Goal: Task Accomplishment & Management: Manage account settings

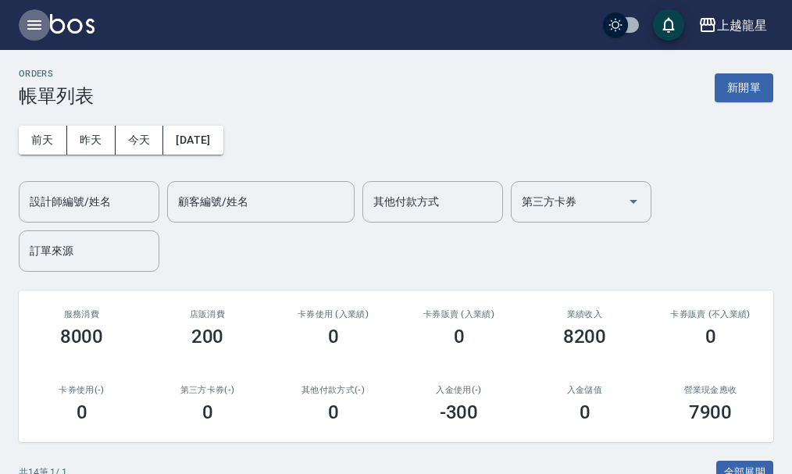
click at [37, 16] on icon "button" at bounding box center [34, 25] width 19 height 19
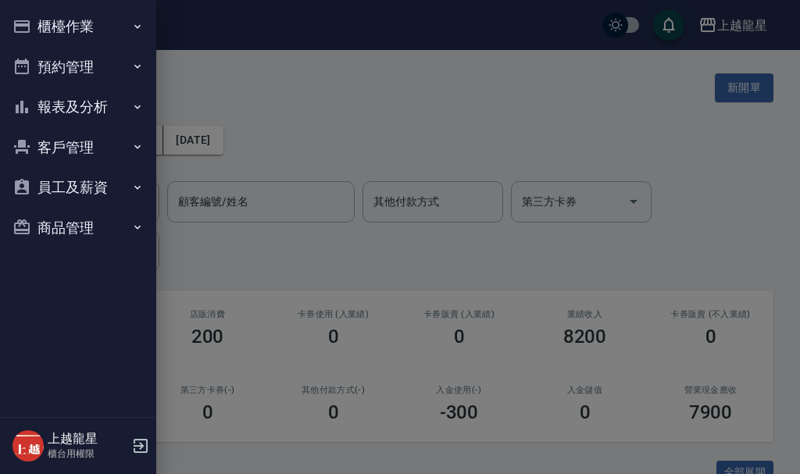
click at [93, 97] on button "報表及分析" at bounding box center [78, 107] width 144 height 41
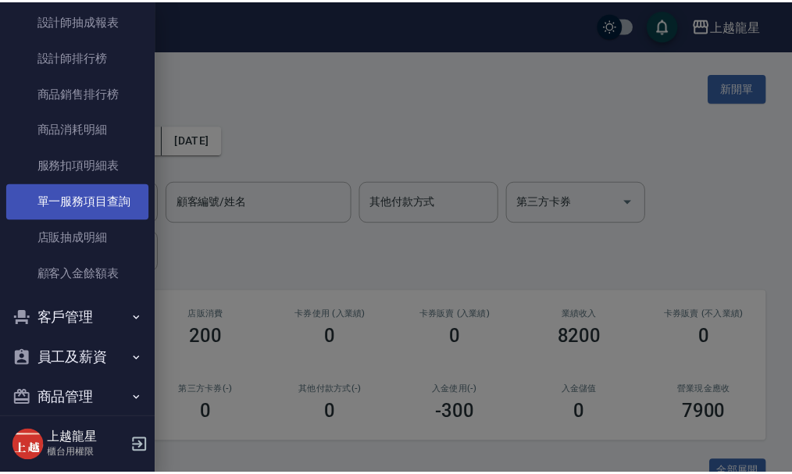
scroll to position [693, 0]
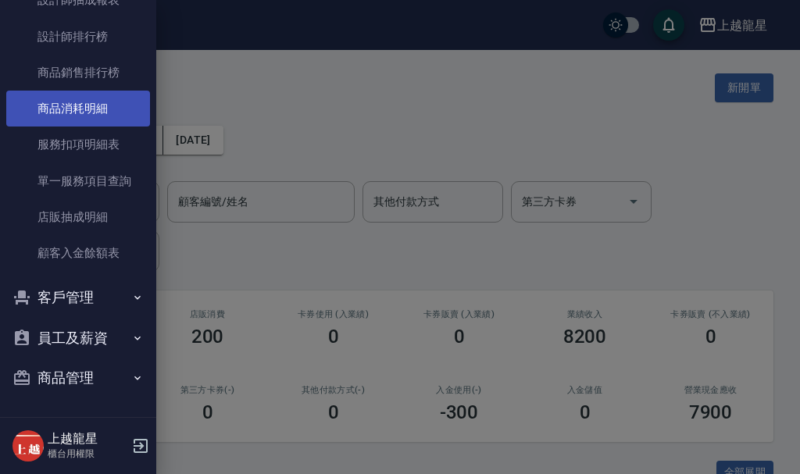
click at [98, 112] on link "商品消耗明細" at bounding box center [78, 109] width 144 height 36
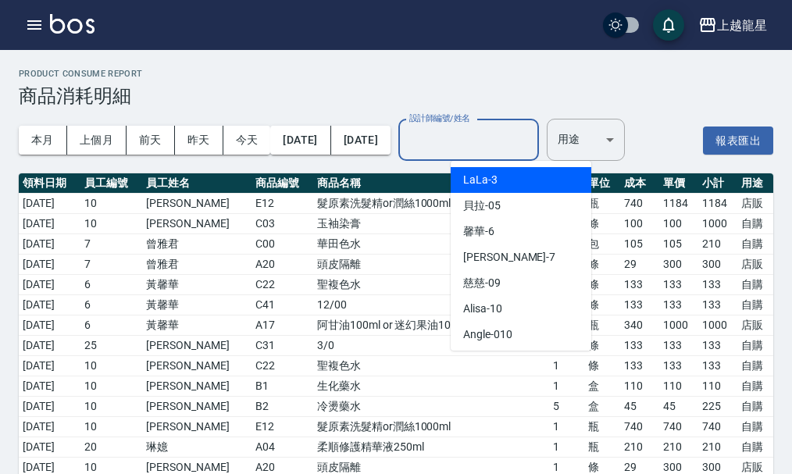
click at [485, 144] on input "設計師編號/姓名" at bounding box center [468, 139] width 126 height 27
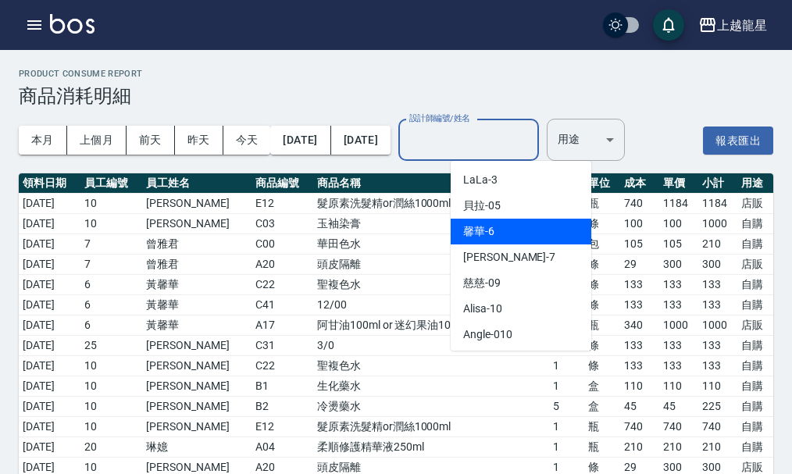
click at [500, 236] on div "馨華 -6" at bounding box center [521, 232] width 141 height 26
type input "馨華-6"
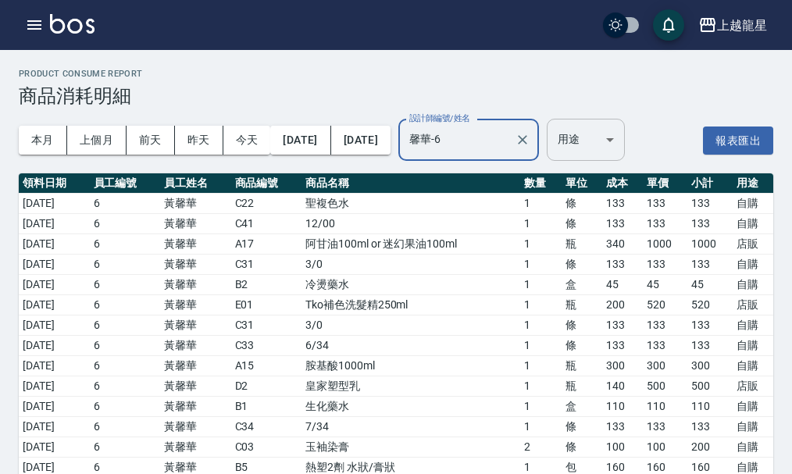
click at [657, 134] on body "上越龍星 登出 櫃檯作業 打帳單 帳單列表 現金收支登錄 高階收支登錄 材料自購登錄 每日結帳 現場電腦打卡 預約管理 預約管理 單日預約紀錄 單週預約紀錄 …" at bounding box center [396, 370] width 792 height 740
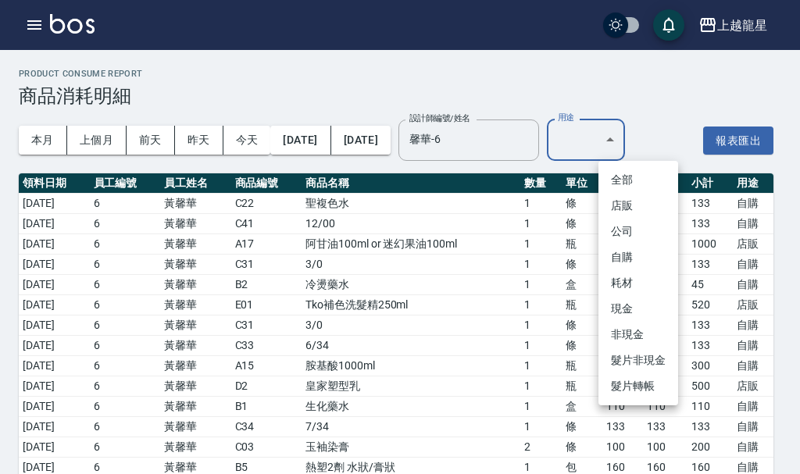
click at [626, 258] on li "自購" at bounding box center [638, 257] width 80 height 26
type input "自購"
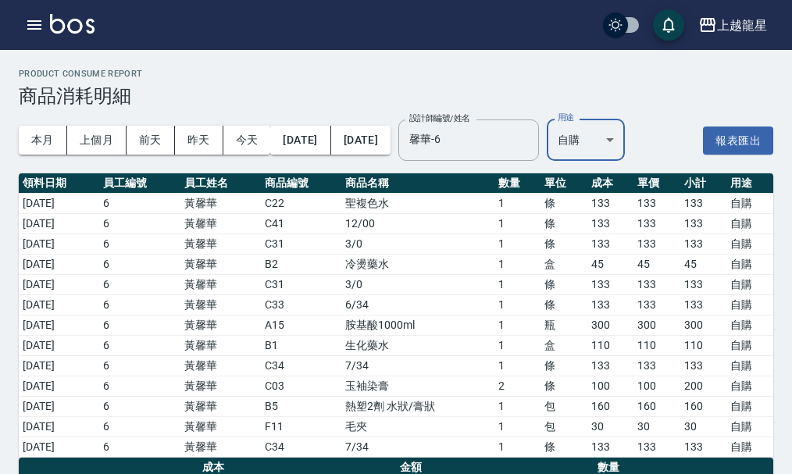
click at [317, 62] on div "Product Consume Report 商品消耗明細 本月 上個月 [DATE] [DATE] [DATE] [DATE] [DATE] 設計師編號/姓…" at bounding box center [396, 283] width 792 height 467
click at [32, 30] on icon "button" at bounding box center [34, 25] width 19 height 19
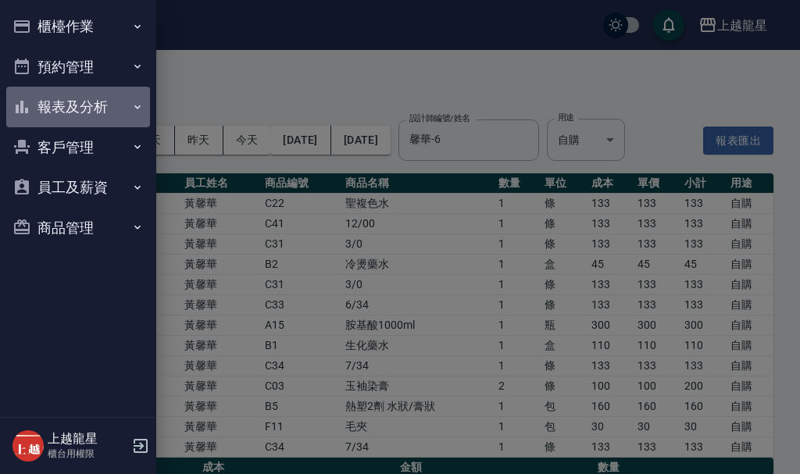
click at [91, 116] on button "報表及分析" at bounding box center [78, 107] width 144 height 41
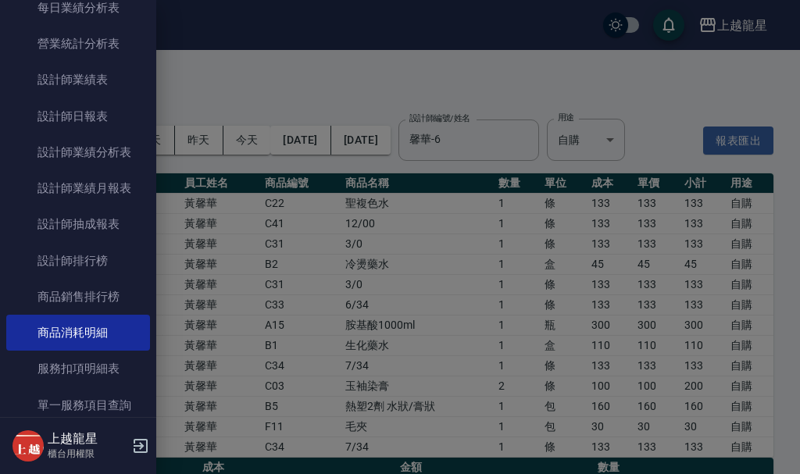
scroll to position [547, 0]
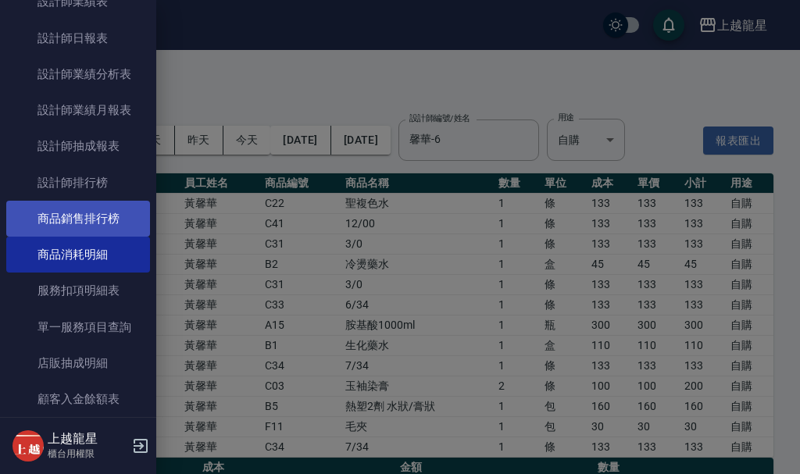
click at [91, 224] on link "商品銷售排行榜" at bounding box center [78, 219] width 144 height 36
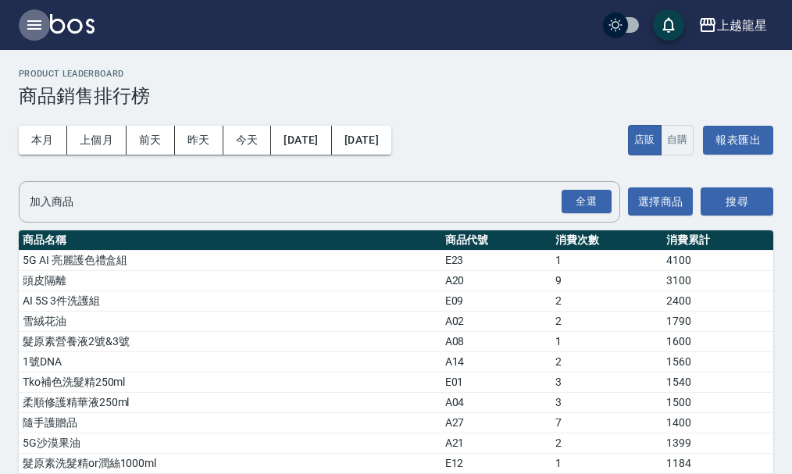
click at [41, 27] on icon "button" at bounding box center [34, 25] width 19 height 19
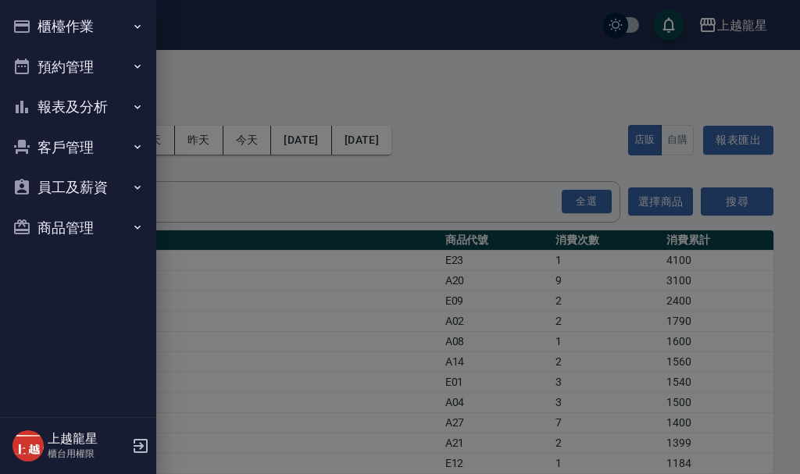
click at [84, 113] on button "報表及分析" at bounding box center [78, 107] width 144 height 41
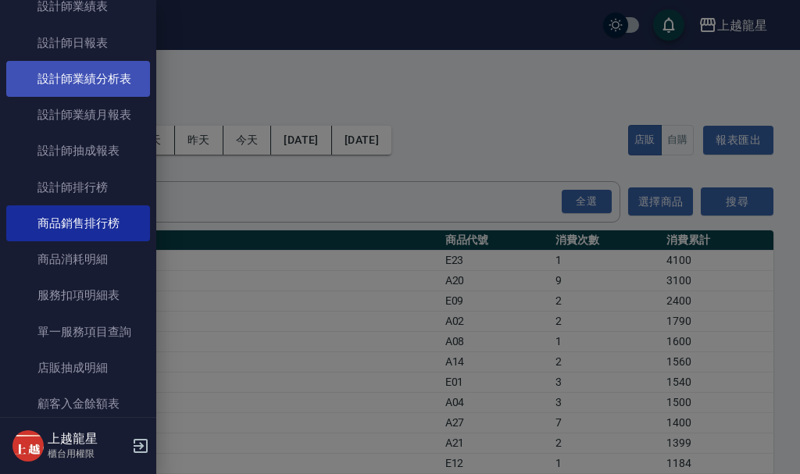
scroll to position [547, 0]
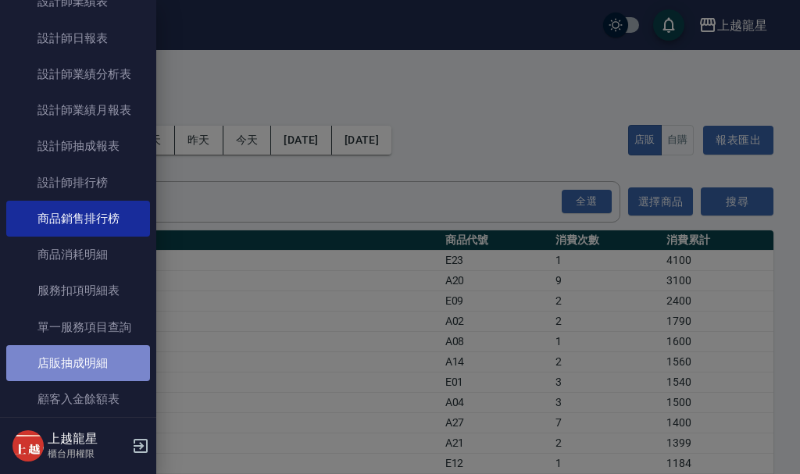
click at [91, 363] on link "店販抽成明細" at bounding box center [78, 363] width 144 height 36
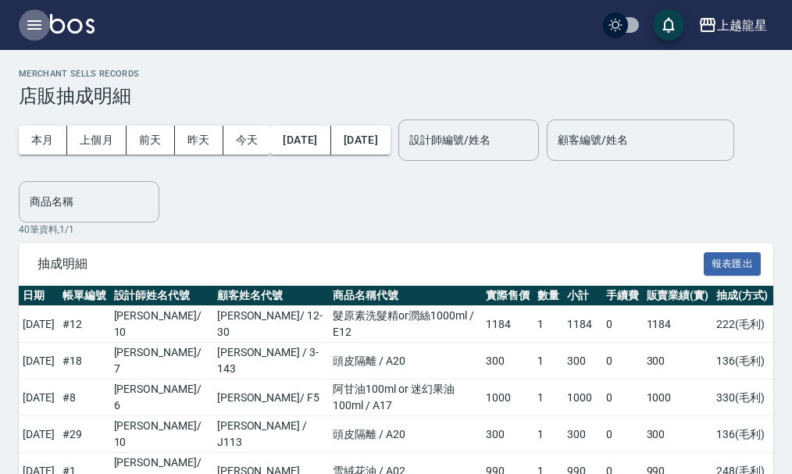
click at [42, 23] on icon "button" at bounding box center [34, 25] width 19 height 19
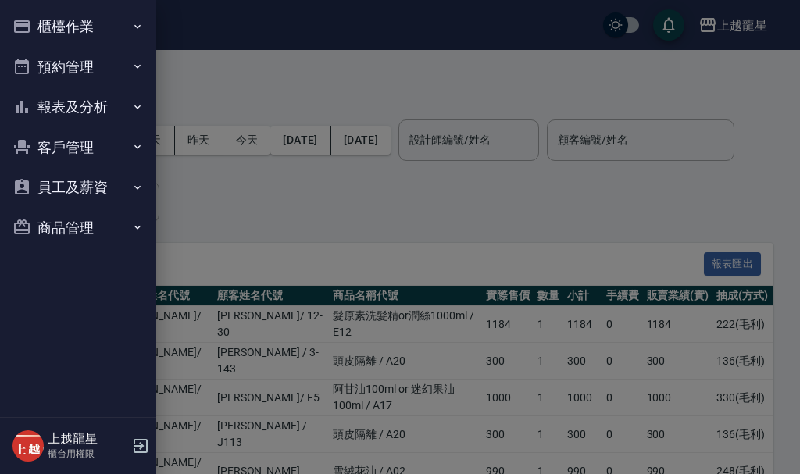
click at [87, 119] on button "報表及分析" at bounding box center [78, 107] width 144 height 41
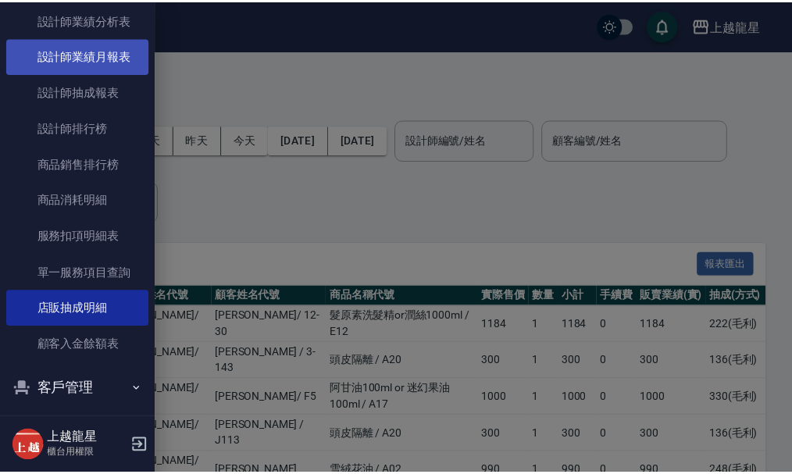
scroll to position [625, 0]
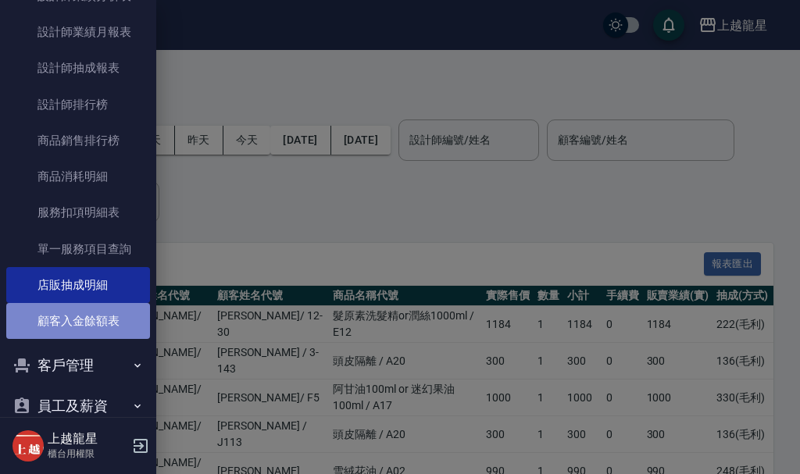
click at [98, 314] on link "顧客入金餘額表" at bounding box center [78, 321] width 144 height 36
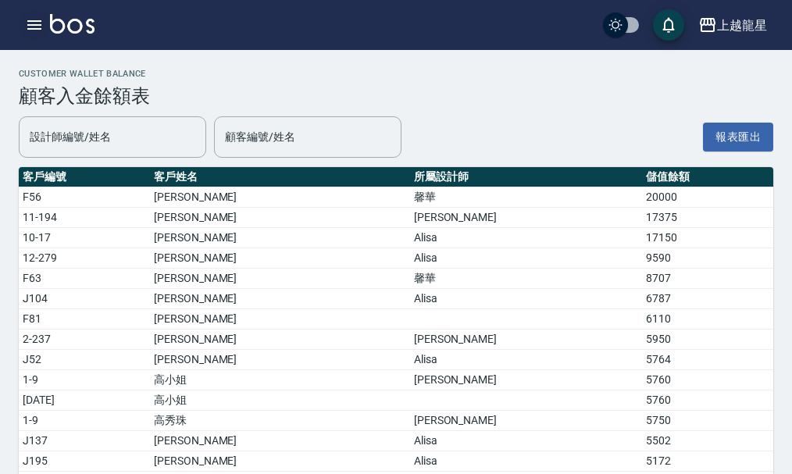
click at [26, 15] on button "button" at bounding box center [34, 24] width 31 height 31
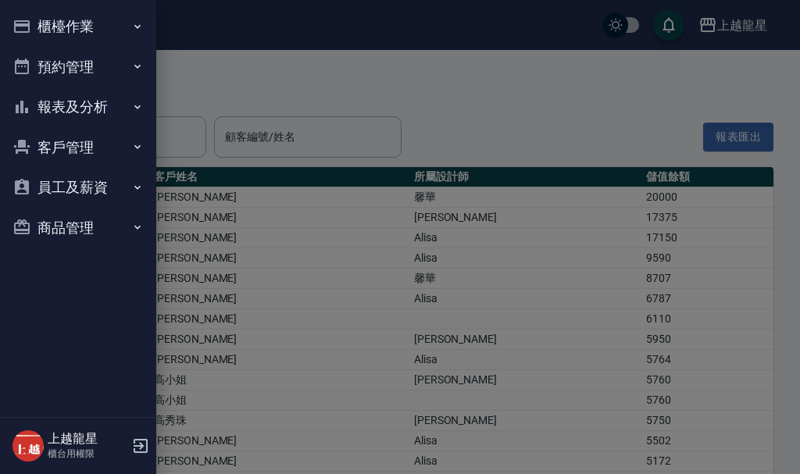
click at [52, 19] on button "櫃檯作業" at bounding box center [78, 26] width 144 height 41
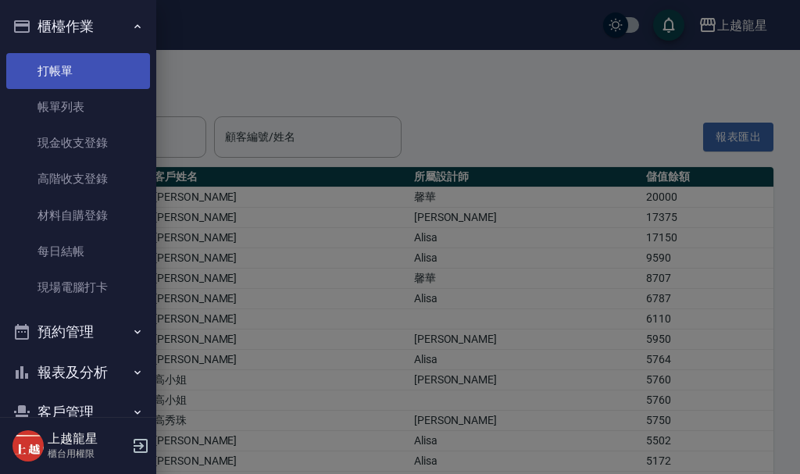
click at [68, 76] on link "打帳單" at bounding box center [78, 71] width 144 height 36
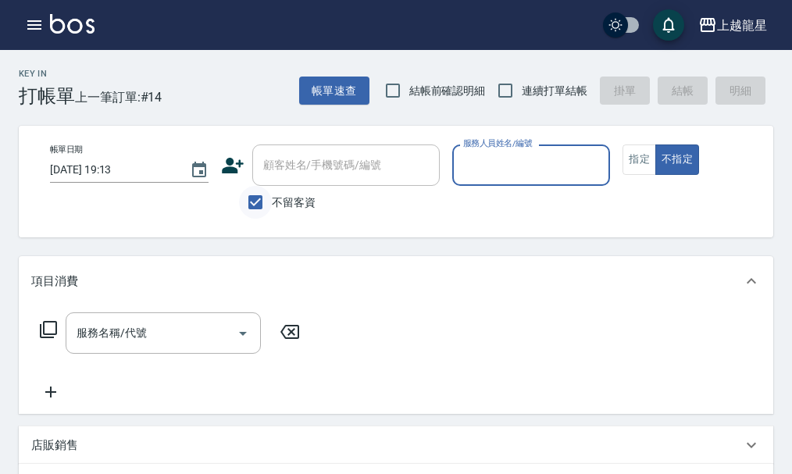
click at [262, 206] on input "不留客資" at bounding box center [255, 202] width 33 height 33
checkbox input "false"
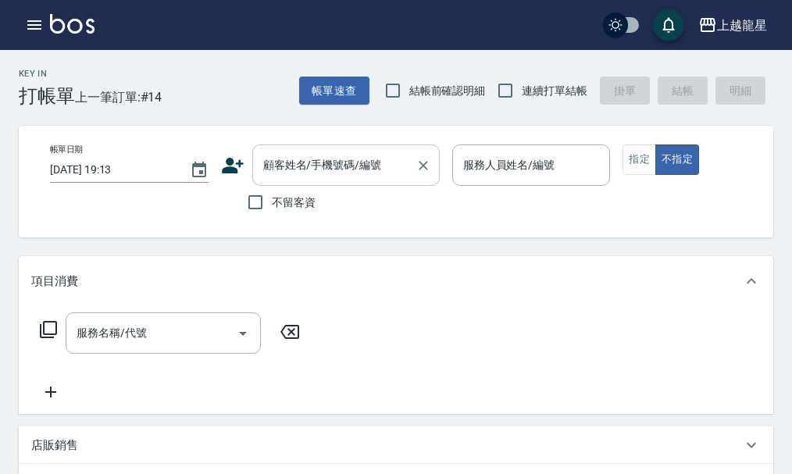
click at [294, 176] on input "顧客姓名/手機號碼/編號" at bounding box center [334, 164] width 150 height 27
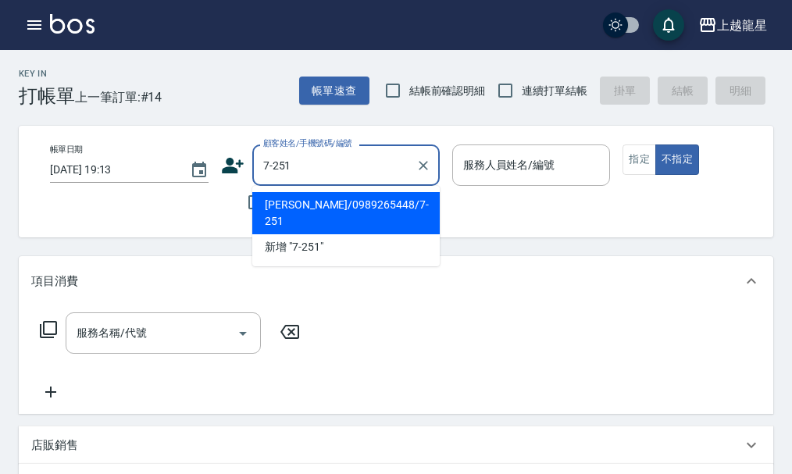
click at [319, 201] on li "[PERSON_NAME]/0989265448/7-251" at bounding box center [345, 213] width 187 height 42
type input "[PERSON_NAME]/0989265448/7-251"
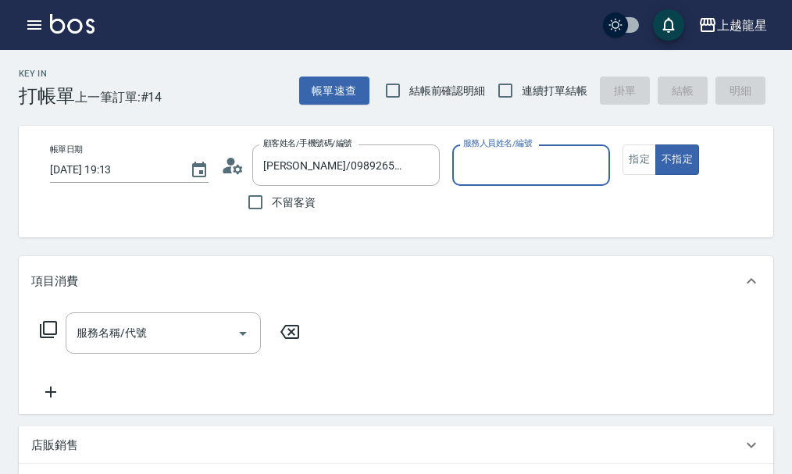
type input "Alisa-10"
click at [627, 157] on button "指定" at bounding box center [639, 159] width 34 height 30
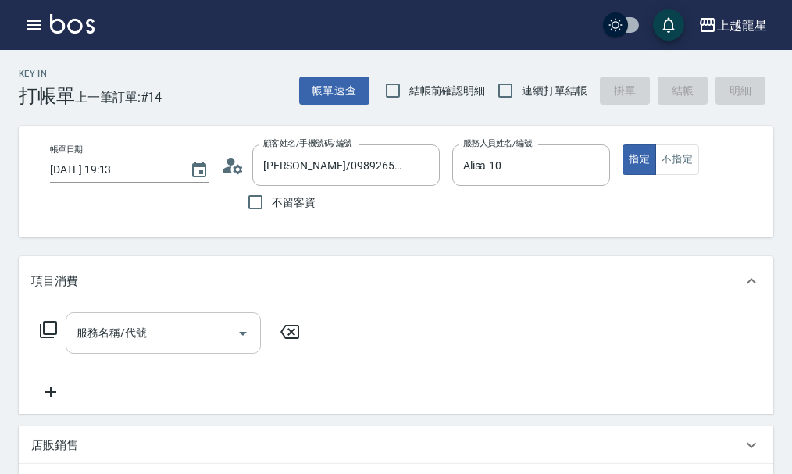
click at [167, 341] on input "服務名稱/代號" at bounding box center [152, 332] width 158 height 27
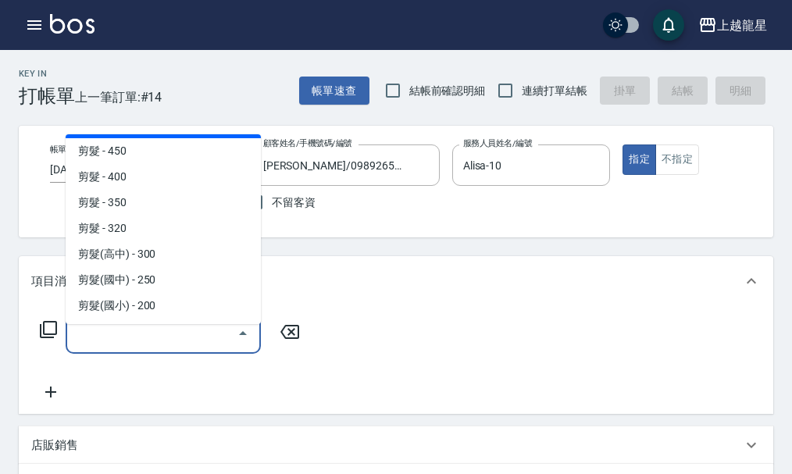
scroll to position [312, 0]
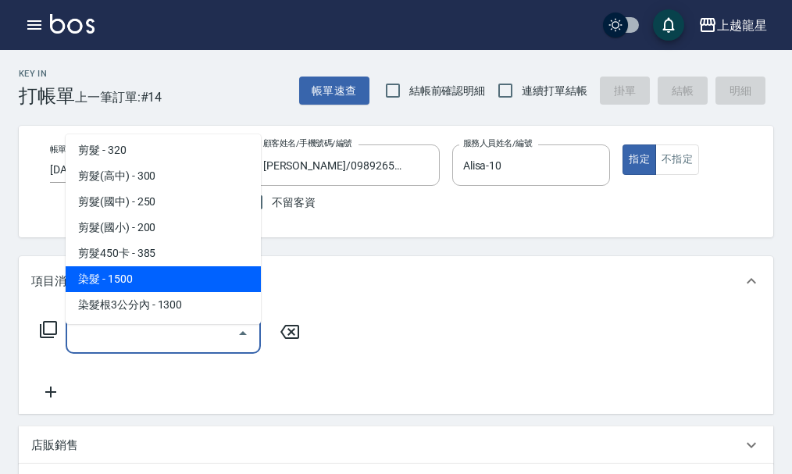
click at [191, 288] on span "染髮 - 1500" at bounding box center [163, 279] width 195 height 26
type input "染髮(400)"
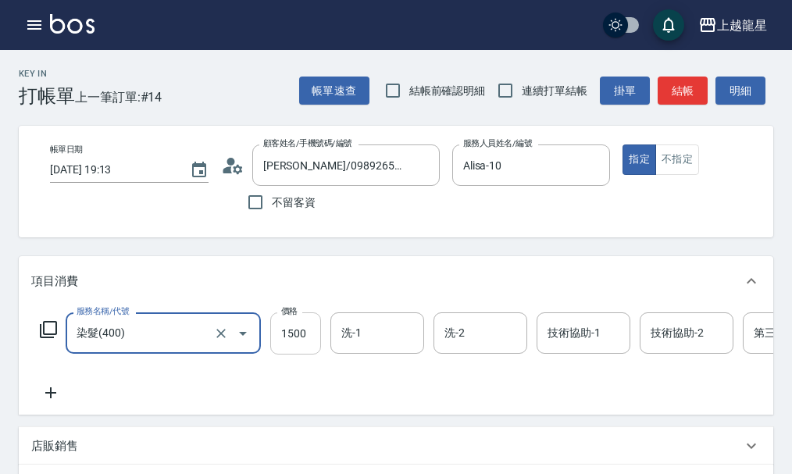
click at [311, 353] on input "1500" at bounding box center [295, 333] width 51 height 42
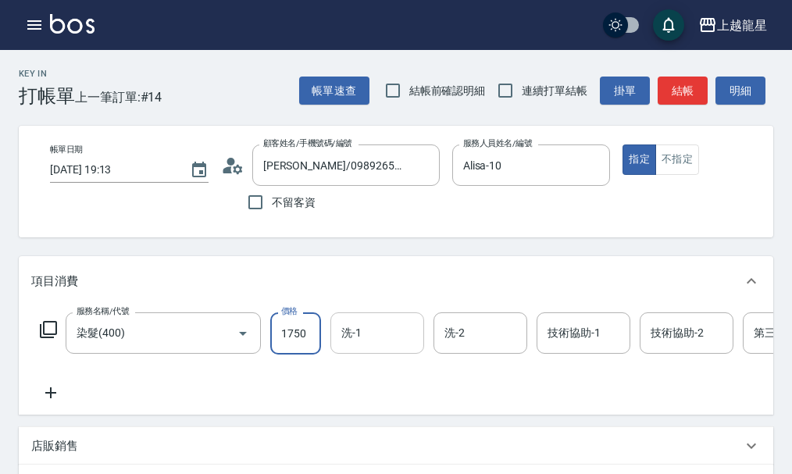
type input "1750"
click at [372, 347] on input "洗-1" at bounding box center [377, 332] width 80 height 27
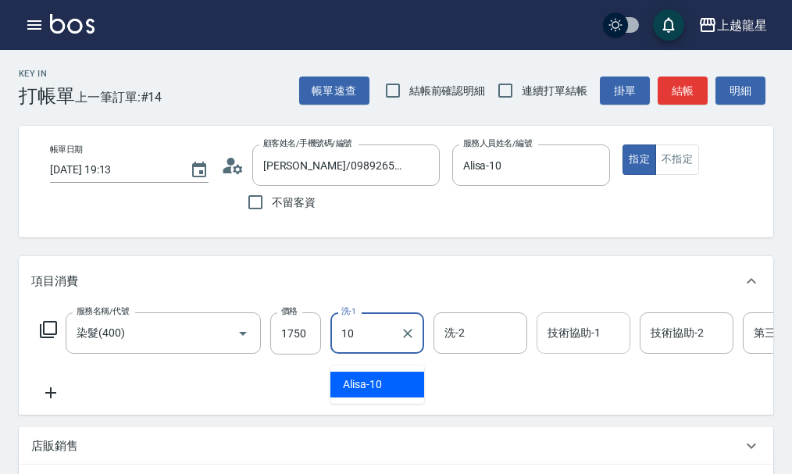
type input "Alisa-10"
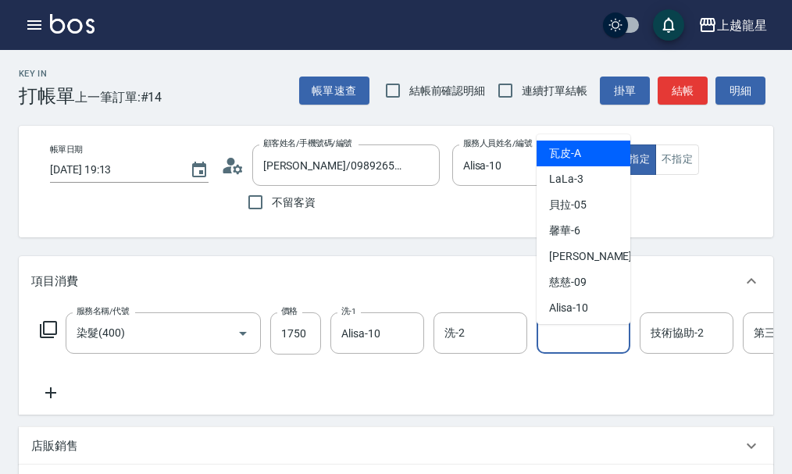
click at [568, 344] on div "技術協助-1 技術協助-1" at bounding box center [583, 332] width 94 height 41
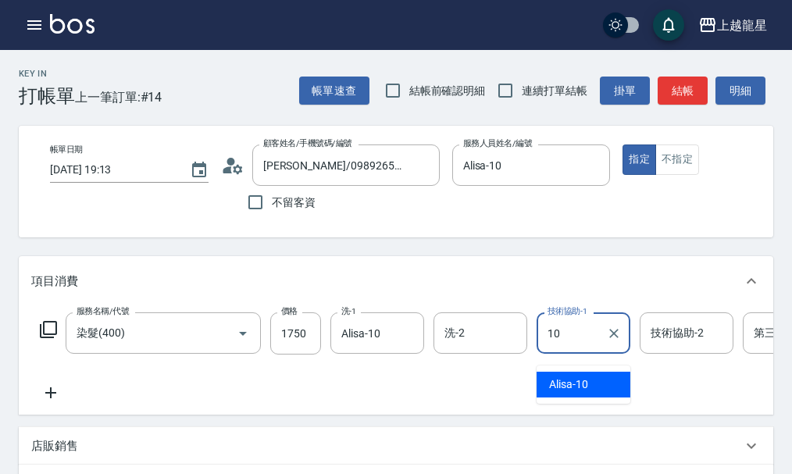
type input "Alisa-10"
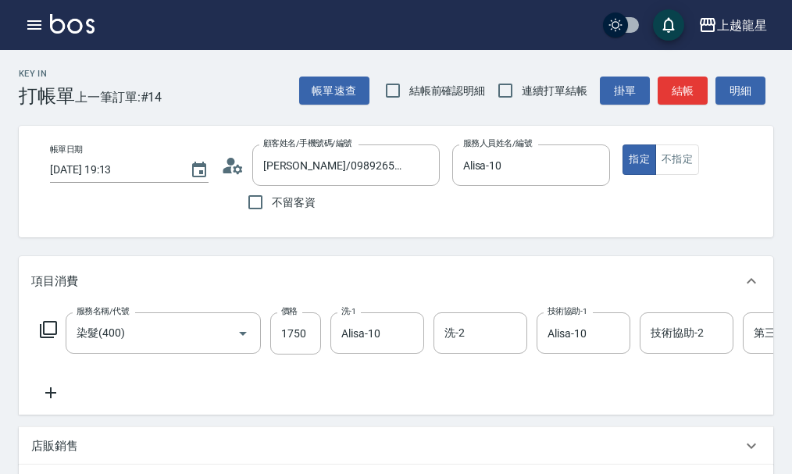
click at [52, 398] on icon at bounding box center [50, 392] width 11 height 11
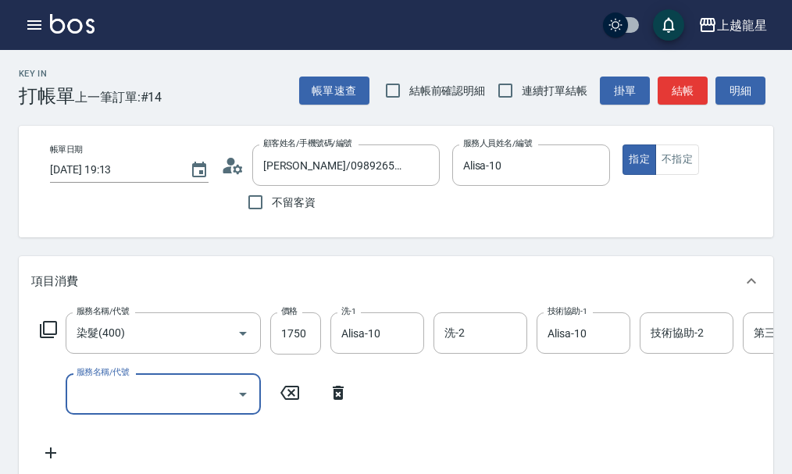
click at [105, 401] on input "服務名稱/代號" at bounding box center [152, 393] width 158 height 27
type input "補"
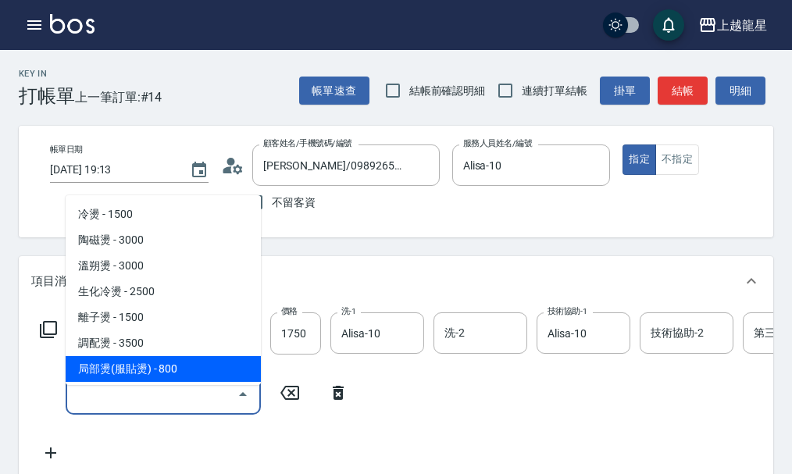
click at [170, 371] on span "局部燙(服貼燙) - 800" at bounding box center [163, 369] width 195 height 26
type input "局部燙(服貼燙)(207)"
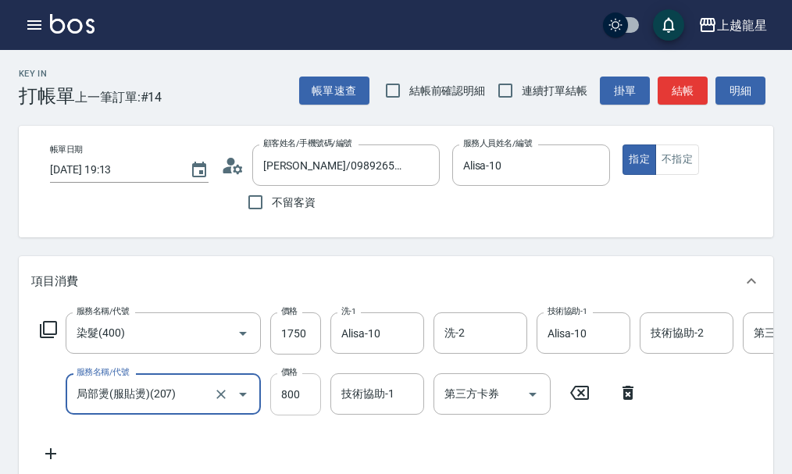
click at [287, 397] on input "800" at bounding box center [295, 394] width 51 height 42
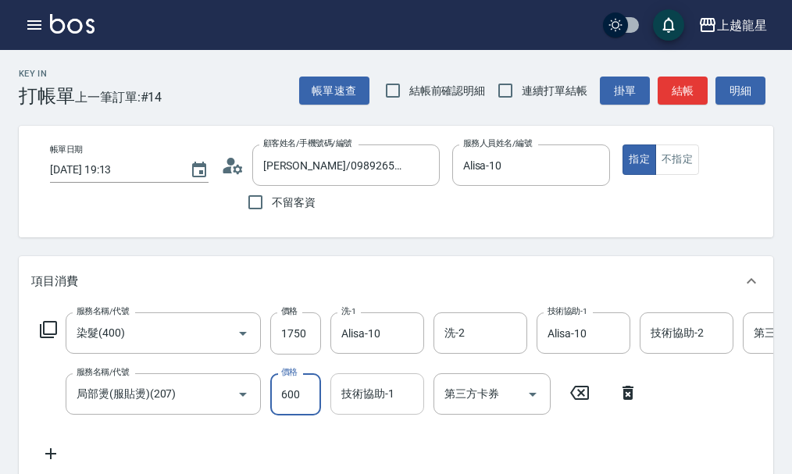
type input "600"
click at [364, 408] on input "技術協助-1" at bounding box center [377, 393] width 80 height 27
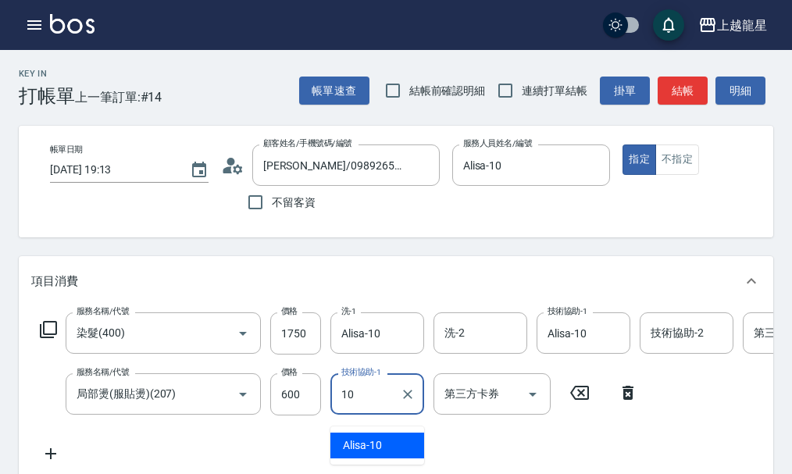
type input "Alisa-10"
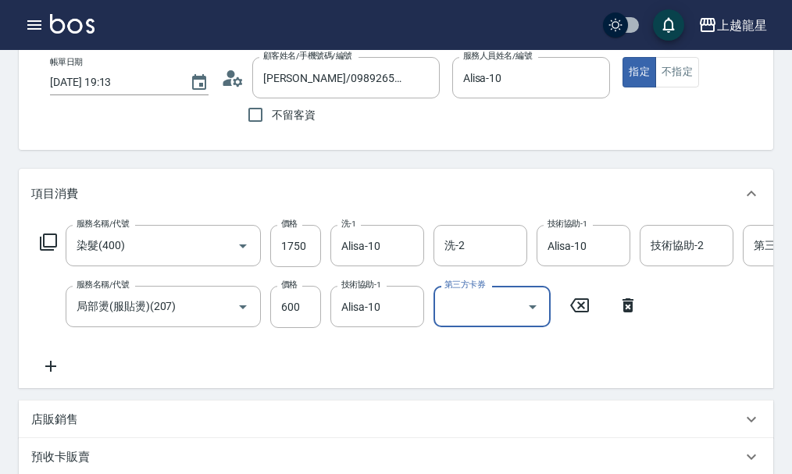
scroll to position [234, 0]
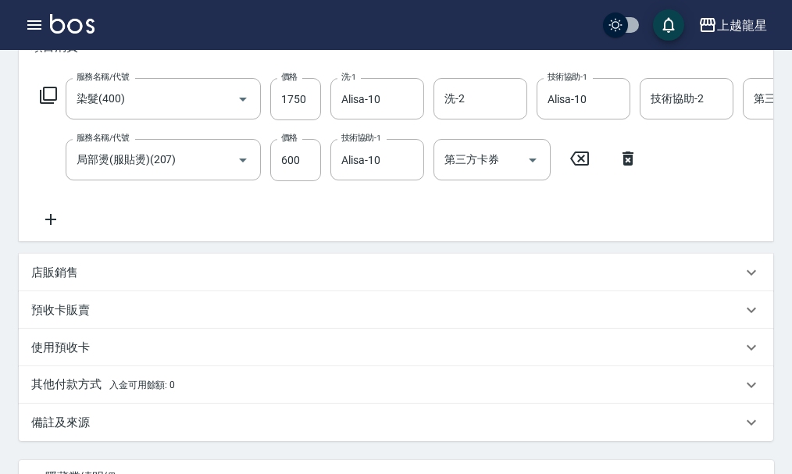
click at [67, 281] on p "店販銷售" at bounding box center [54, 273] width 47 height 16
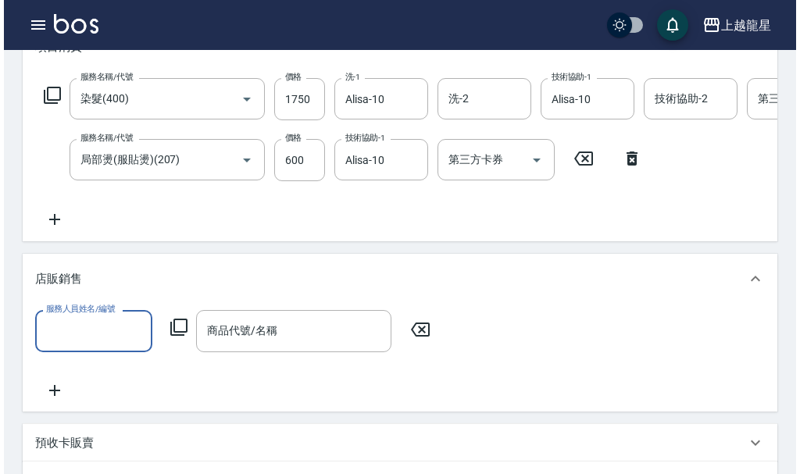
scroll to position [0, 0]
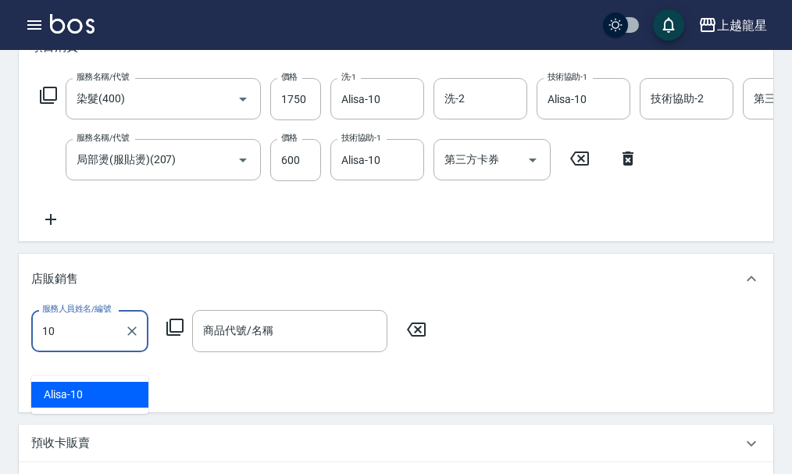
type input "Alisa-10"
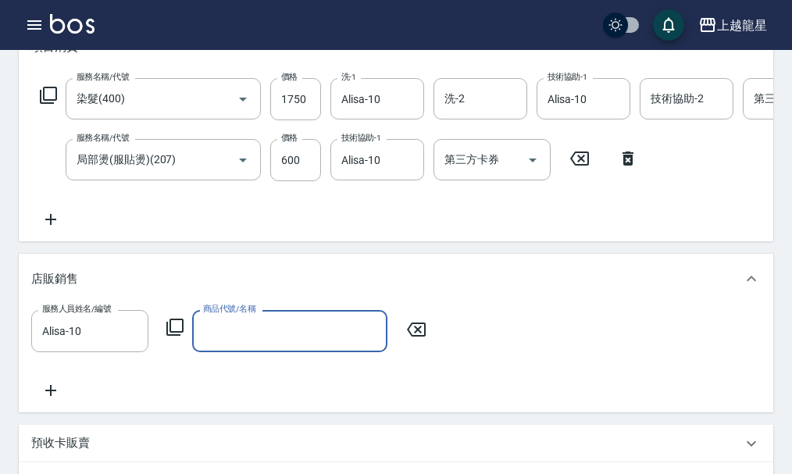
click at [176, 337] on icon at bounding box center [175, 327] width 19 height 19
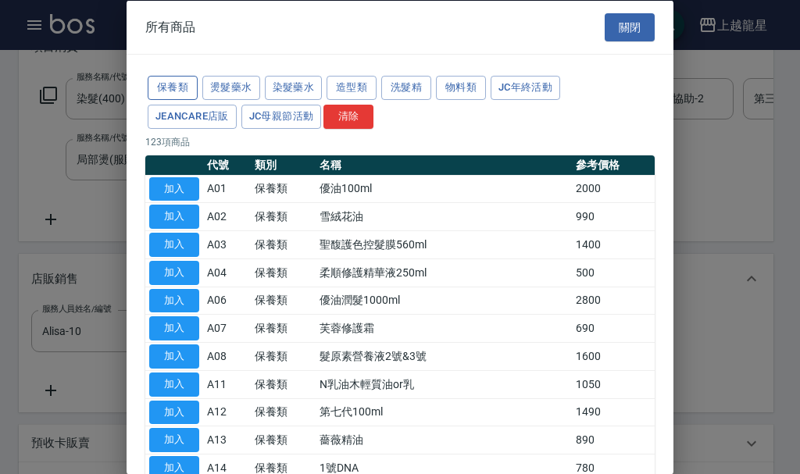
click at [151, 91] on button "保養類" at bounding box center [173, 88] width 50 height 24
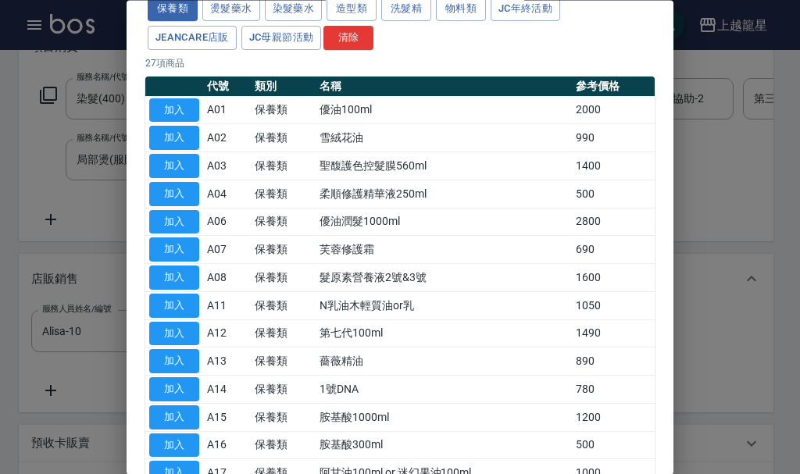
scroll to position [312, 0]
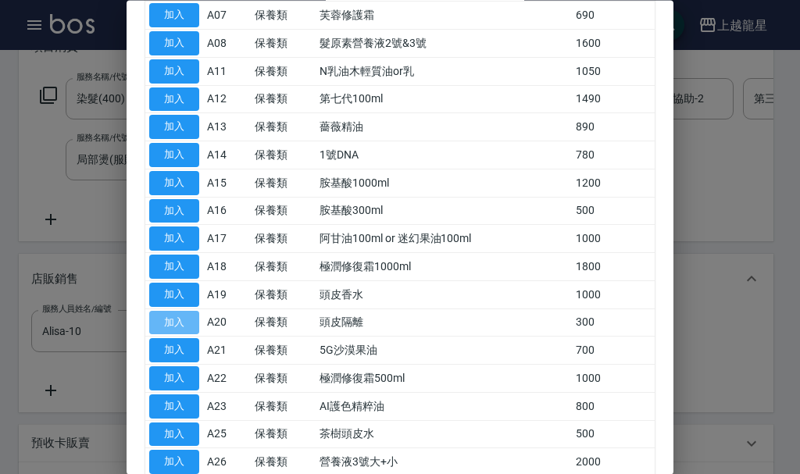
click at [183, 318] on button "加入" at bounding box center [174, 323] width 50 height 24
type input "頭皮隔離"
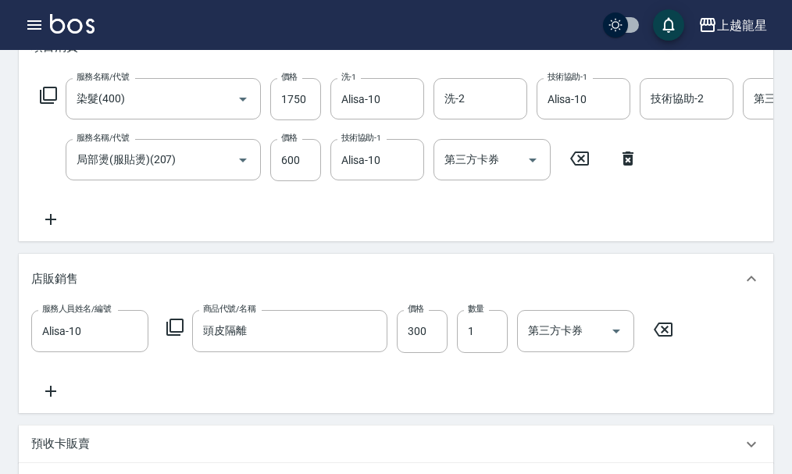
click at [173, 337] on icon at bounding box center [175, 327] width 19 height 19
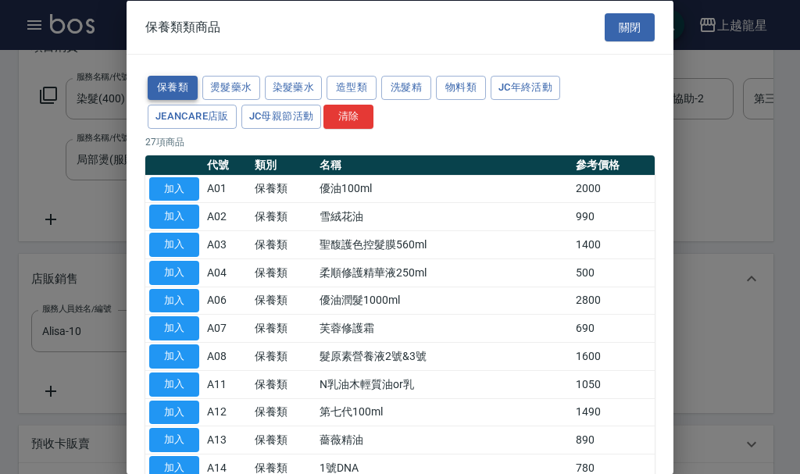
click at [187, 86] on button "保養類" at bounding box center [173, 88] width 50 height 24
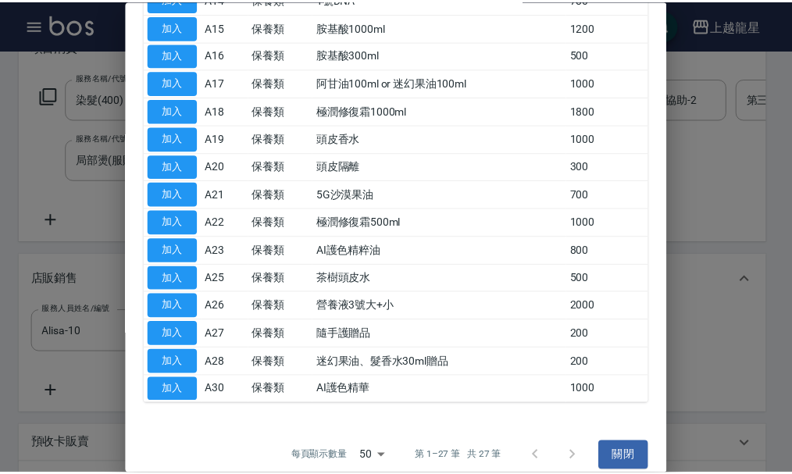
scroll to position [484, 0]
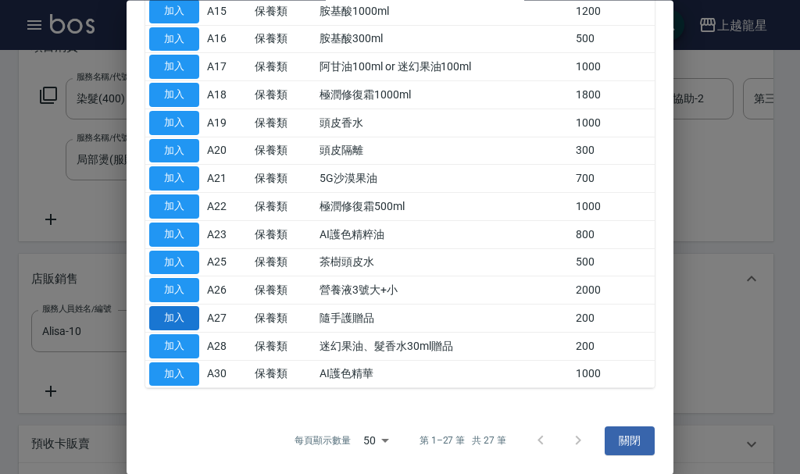
click at [170, 311] on button "加入" at bounding box center [174, 319] width 50 height 24
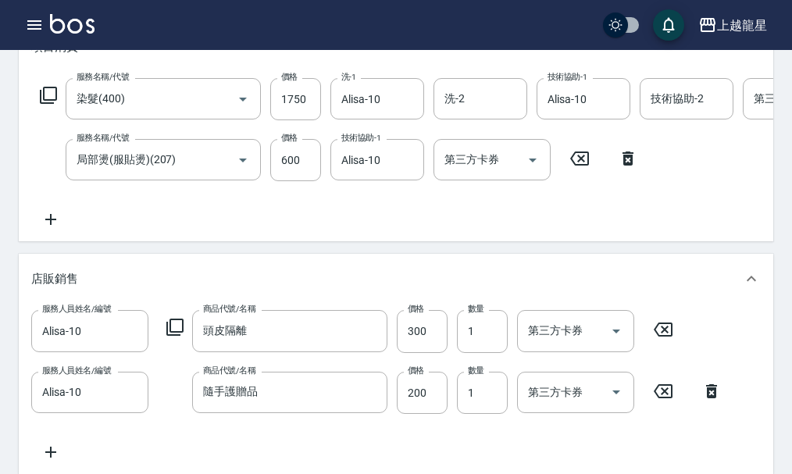
scroll to position [679, 0]
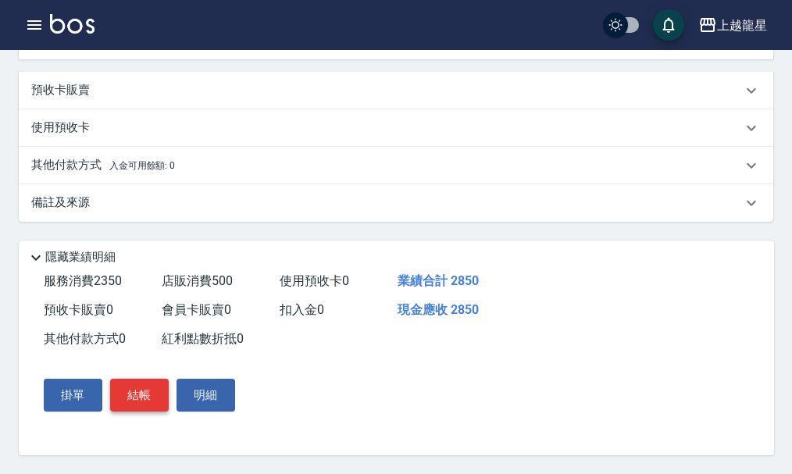
click at [150, 394] on button "結帳" at bounding box center [139, 395] width 59 height 33
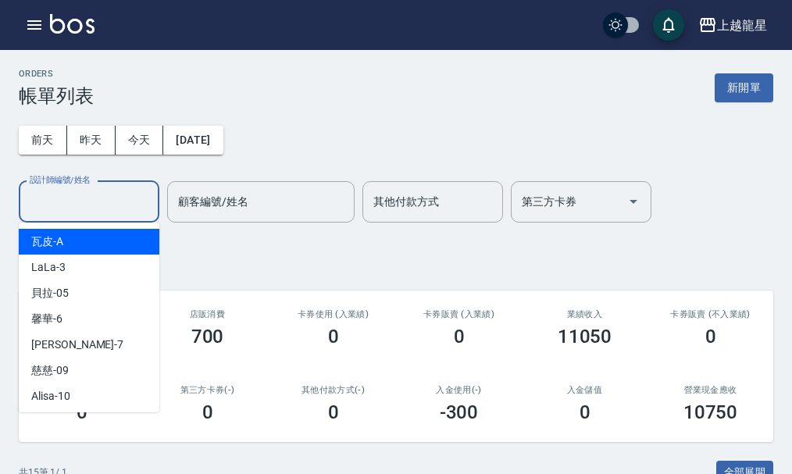
click at [125, 199] on input "設計師編號/姓名" at bounding box center [89, 201] width 126 height 27
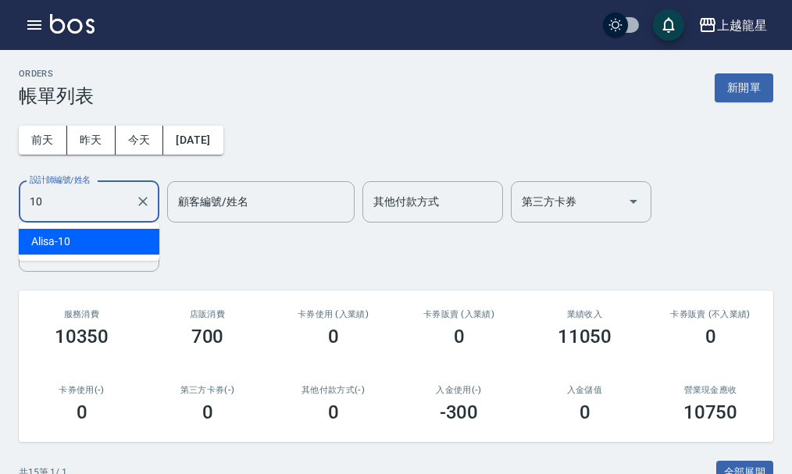
type input "Alisa-10"
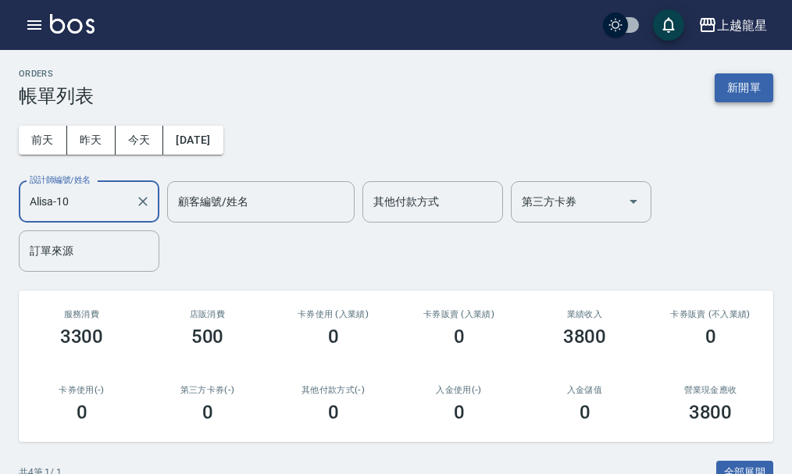
click at [722, 91] on button "新開單" at bounding box center [743, 87] width 59 height 29
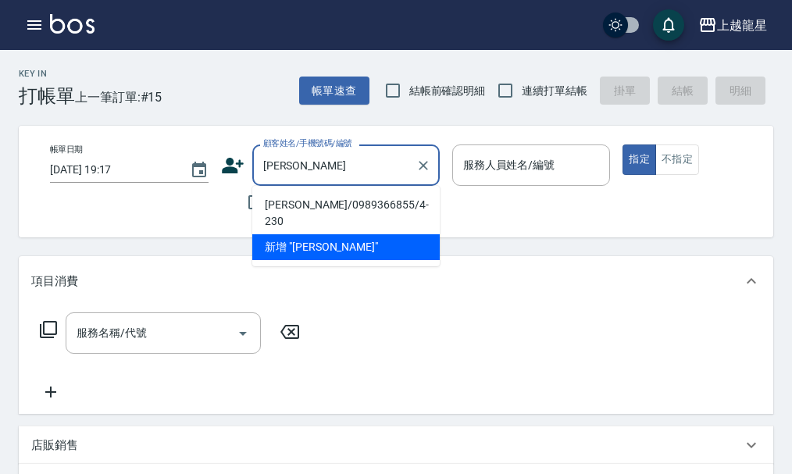
click at [281, 201] on li "[PERSON_NAME]/0989366855/4-230" at bounding box center [345, 213] width 187 height 42
type input "[PERSON_NAME]/0989366855/4-230"
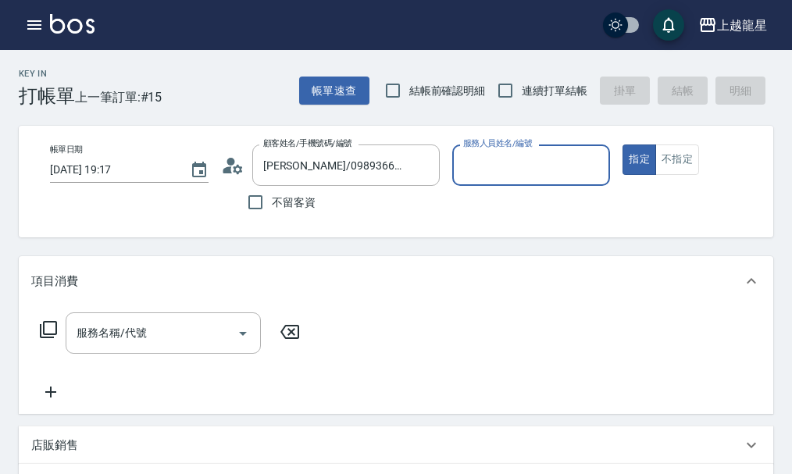
type input "Alisa-10"
click at [177, 354] on div "服務名稱/代號" at bounding box center [163, 332] width 195 height 41
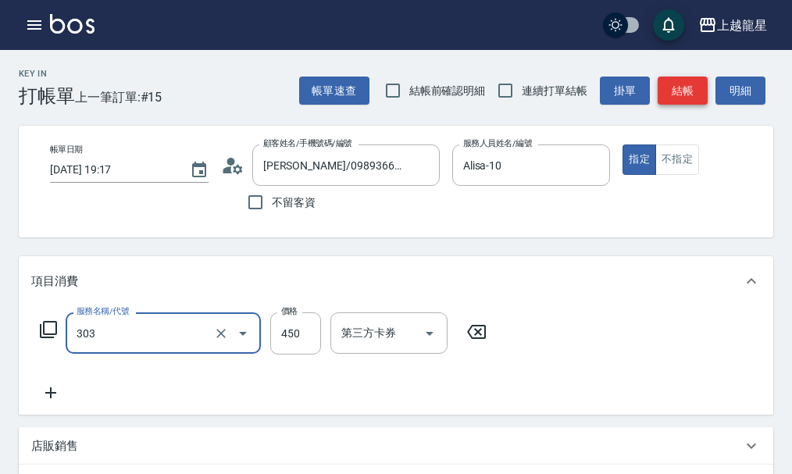
type input "剪髮(303)"
click at [671, 96] on button "結帳" at bounding box center [682, 91] width 50 height 29
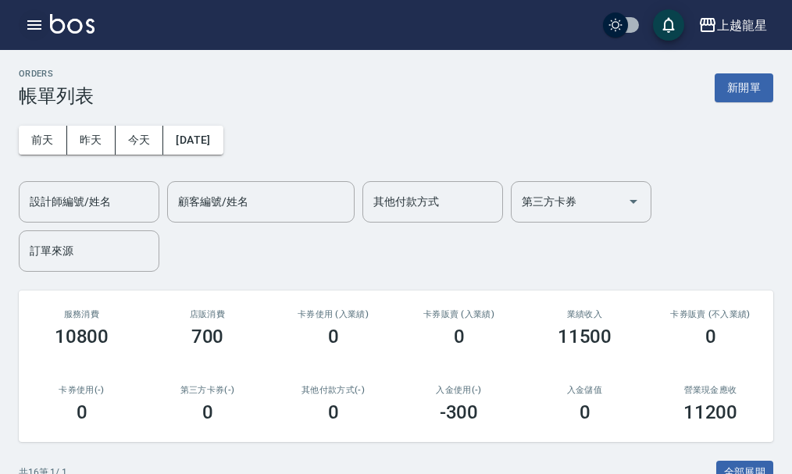
click at [35, 20] on icon "button" at bounding box center [34, 24] width 14 height 9
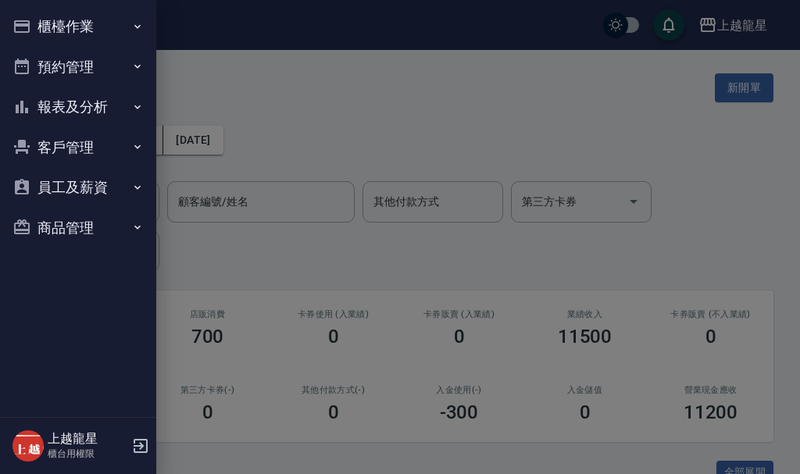
click at [102, 27] on button "櫃檯作業" at bounding box center [78, 26] width 144 height 41
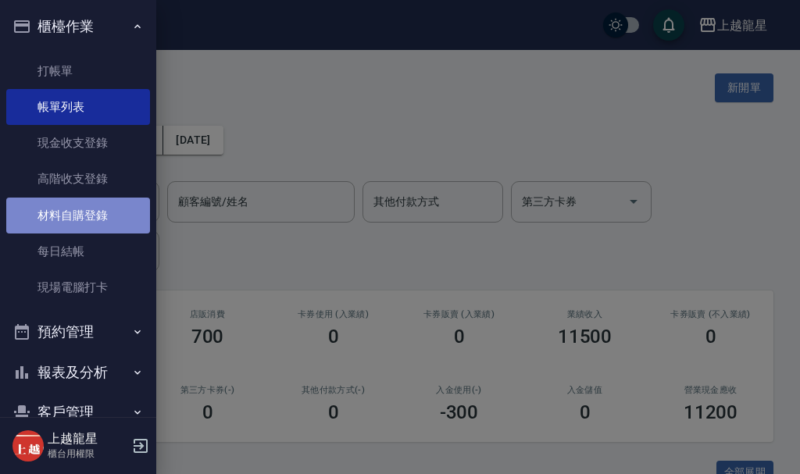
click at [110, 218] on link "材料自購登錄" at bounding box center [78, 216] width 144 height 36
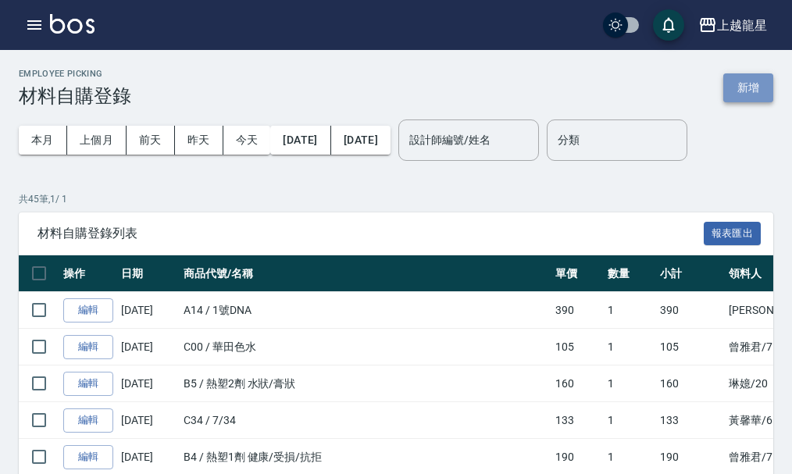
click at [739, 80] on button "新增" at bounding box center [748, 87] width 50 height 29
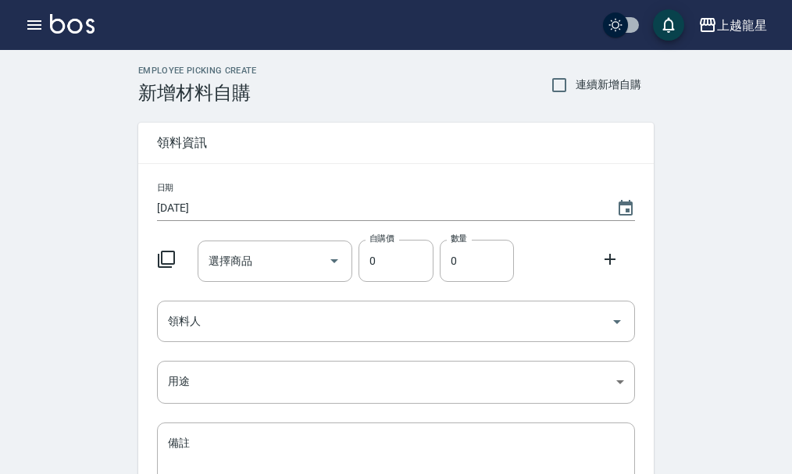
click at [169, 251] on icon at bounding box center [166, 259] width 19 height 19
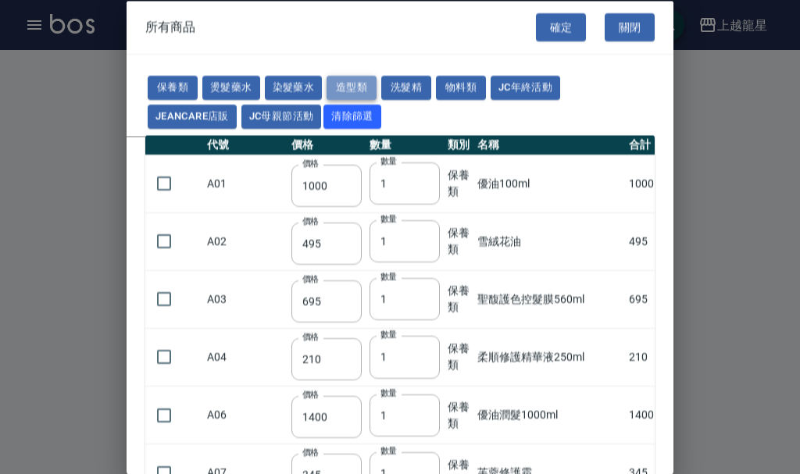
click at [344, 87] on button "造型類" at bounding box center [351, 88] width 50 height 24
type input "100"
type input "140"
type input "90"
type input "150"
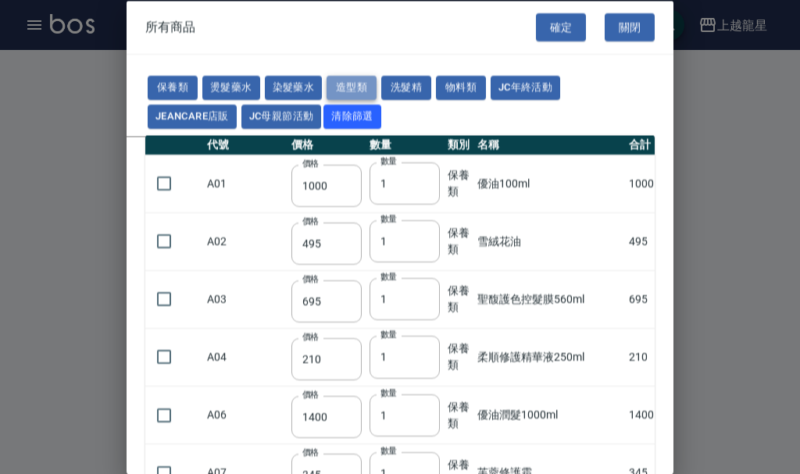
type input "200"
type input "150"
type input "65"
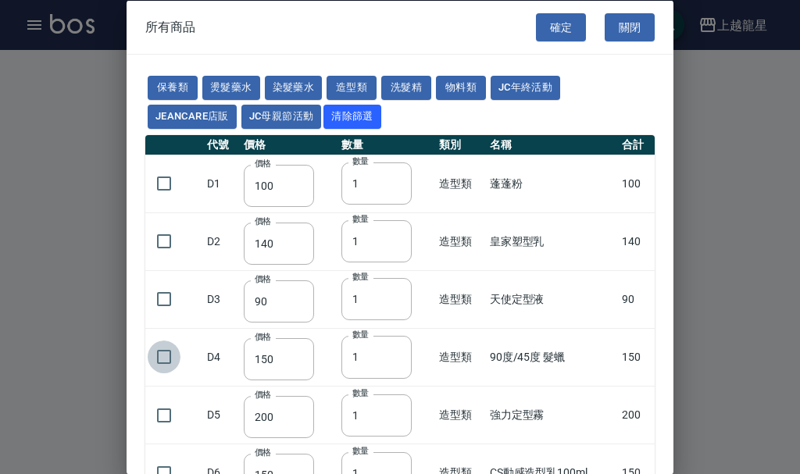
click at [155, 358] on input "checkbox" at bounding box center [164, 356] width 33 height 33
checkbox input "true"
click at [562, 12] on div "確定 關閉" at bounding box center [604, 27] width 137 height 54
click at [557, 21] on button "確定" at bounding box center [561, 26] width 50 height 29
type input "90度/45度 髮蠟"
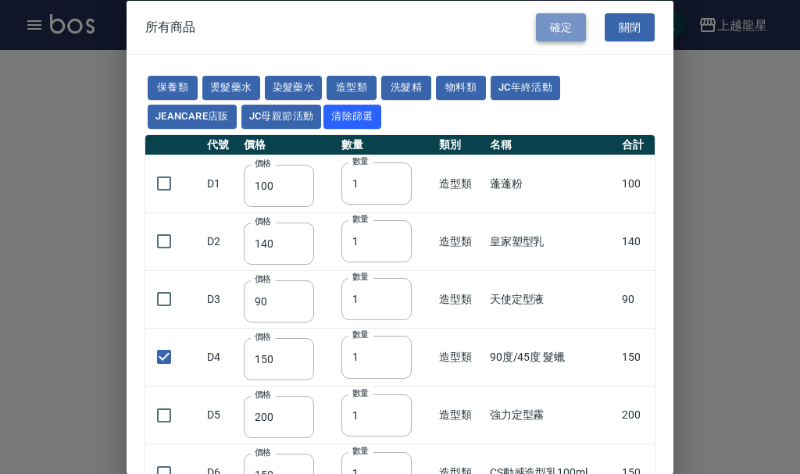
type input "150"
type input "1"
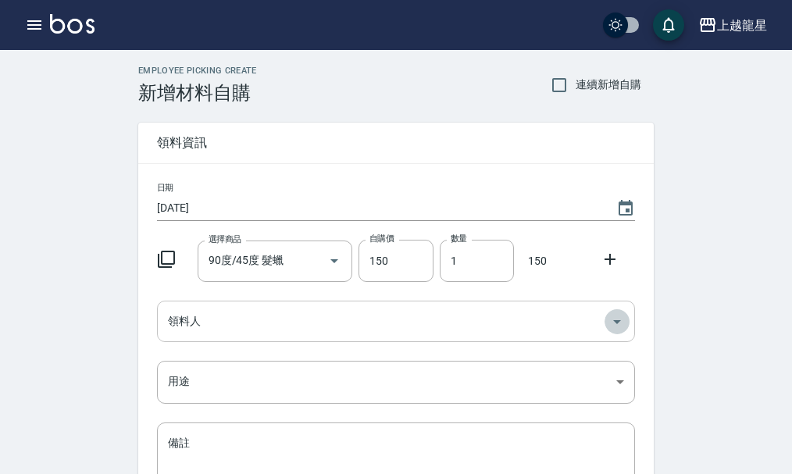
click at [619, 319] on icon "Open" at bounding box center [616, 321] width 19 height 19
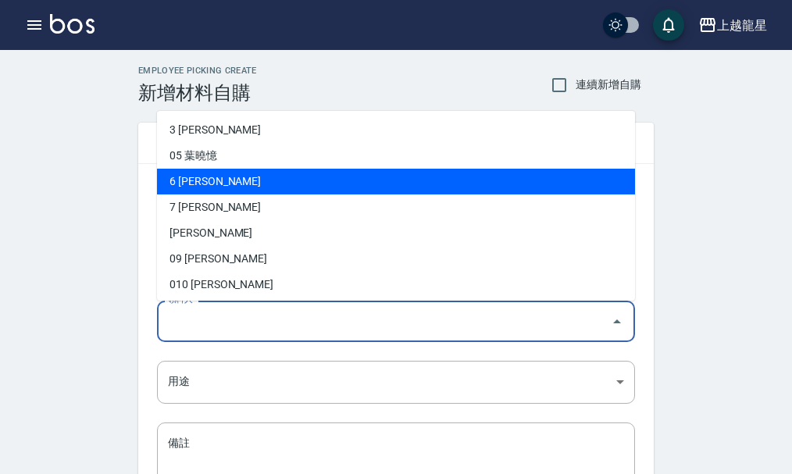
click at [182, 182] on li "6 [PERSON_NAME]" at bounding box center [396, 182] width 478 height 26
type input "黃馨華"
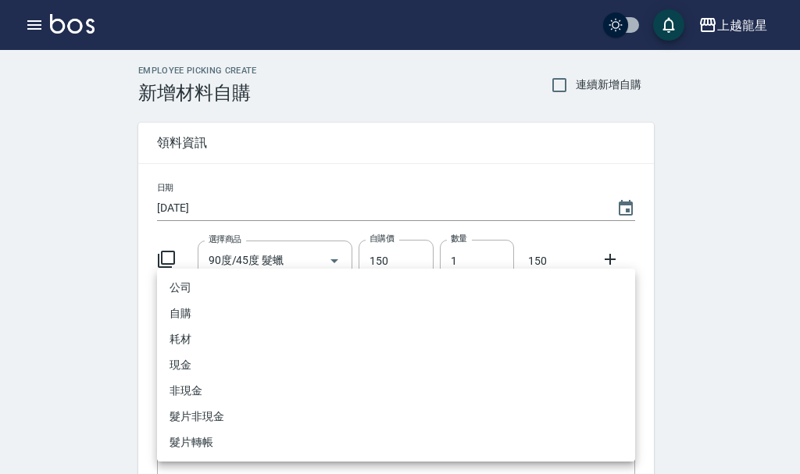
click at [621, 380] on body "上越龍星 登出 櫃檯作業 打帳單 帳單列表 現金收支登錄 高階收支登錄 材料自購登錄 每日結帳 現場電腦打卡 預約管理 預約管理 單日預約紀錄 單週預約紀錄 …" at bounding box center [400, 321] width 800 height 643
click at [182, 315] on li "自購" at bounding box center [396, 314] width 478 height 26
type input "自購"
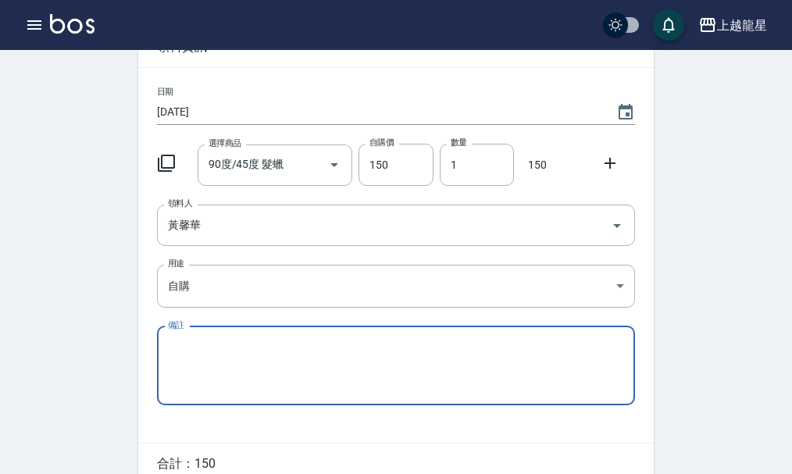
scroll to position [172, 0]
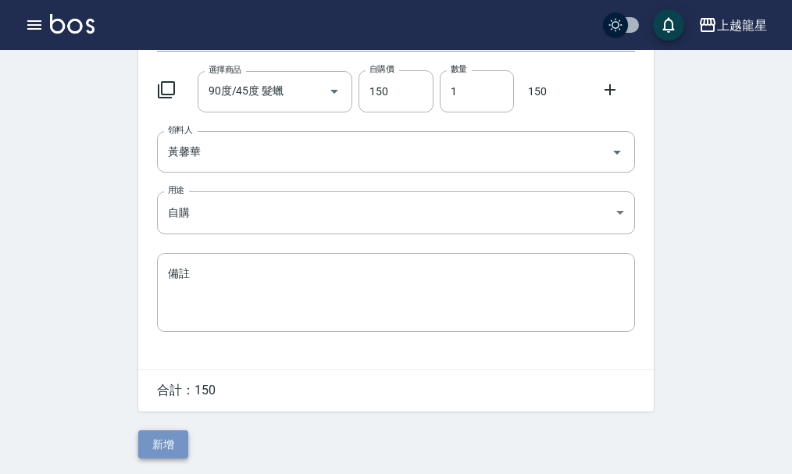
click at [142, 447] on button "新增" at bounding box center [163, 444] width 50 height 29
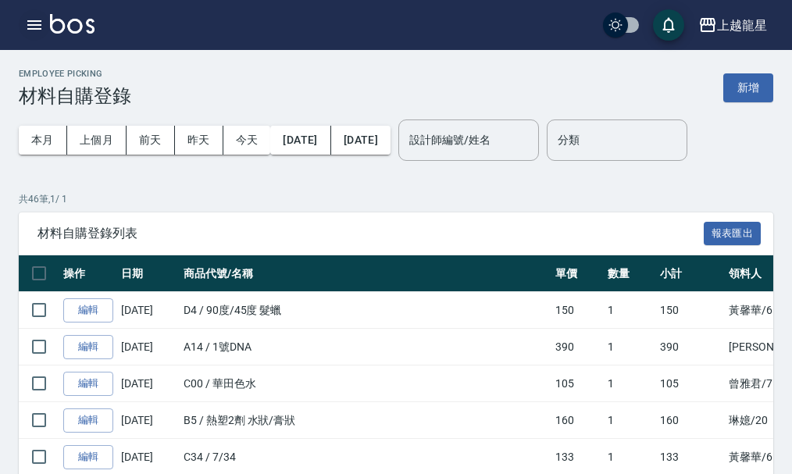
click at [27, 26] on icon "button" at bounding box center [34, 24] width 14 height 9
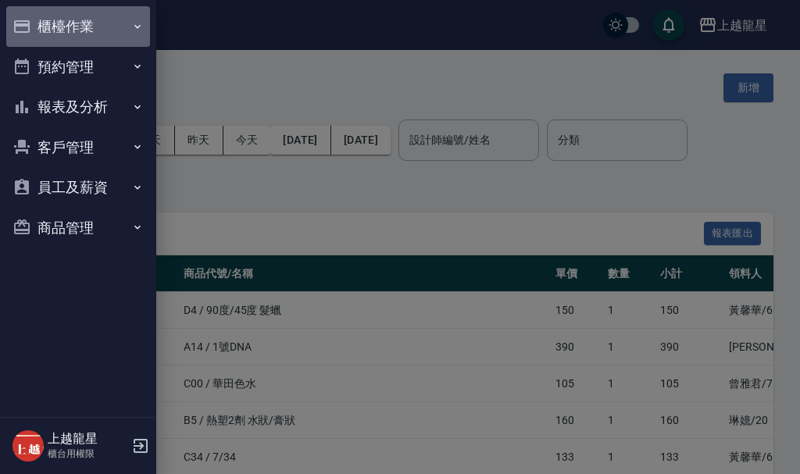
click at [77, 11] on button "櫃檯作業" at bounding box center [78, 26] width 144 height 41
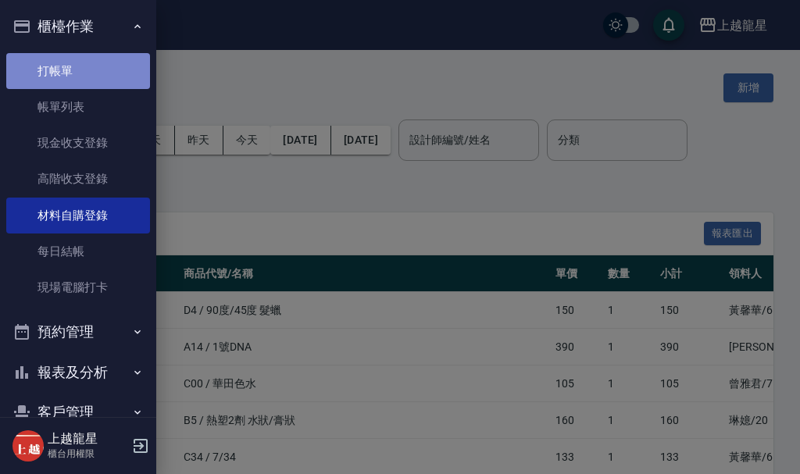
click at [84, 56] on link "打帳單" at bounding box center [78, 71] width 144 height 36
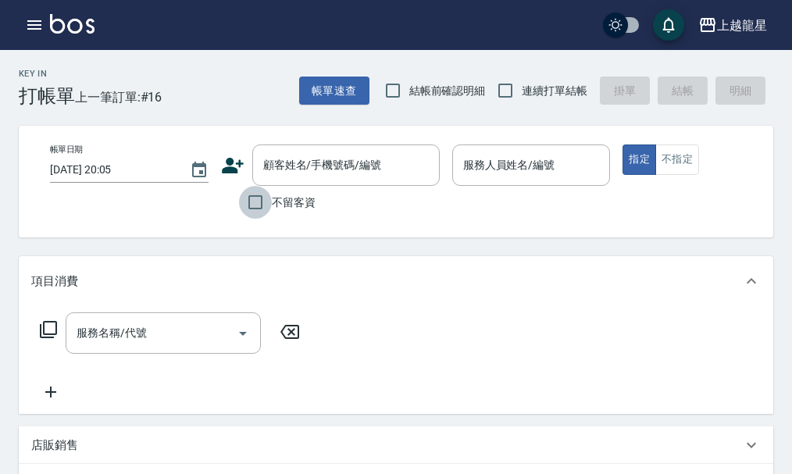
click at [260, 203] on input "不留客資" at bounding box center [255, 202] width 33 height 33
checkbox input "true"
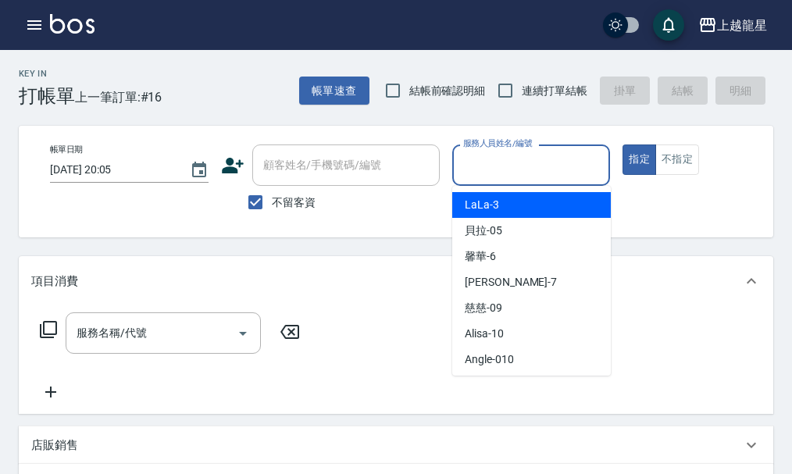
drag, startPoint x: 578, startPoint y: 169, endPoint x: 526, endPoint y: 187, distance: 54.6
click at [578, 169] on input "服務人員姓名/編號" at bounding box center [531, 164] width 144 height 27
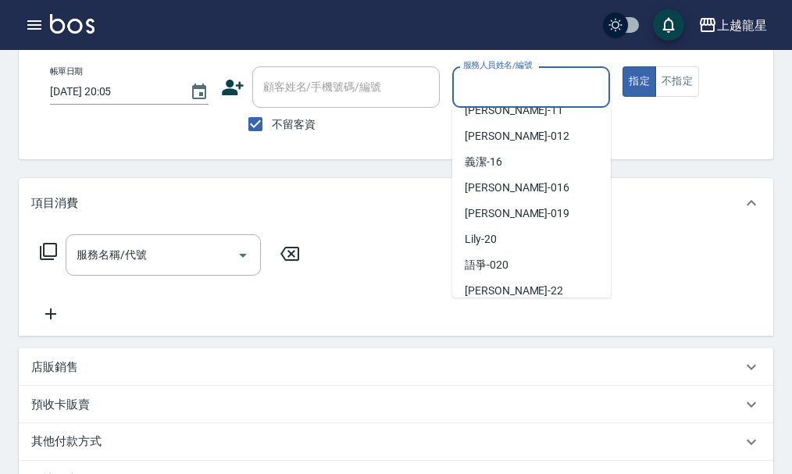
scroll to position [234, 0]
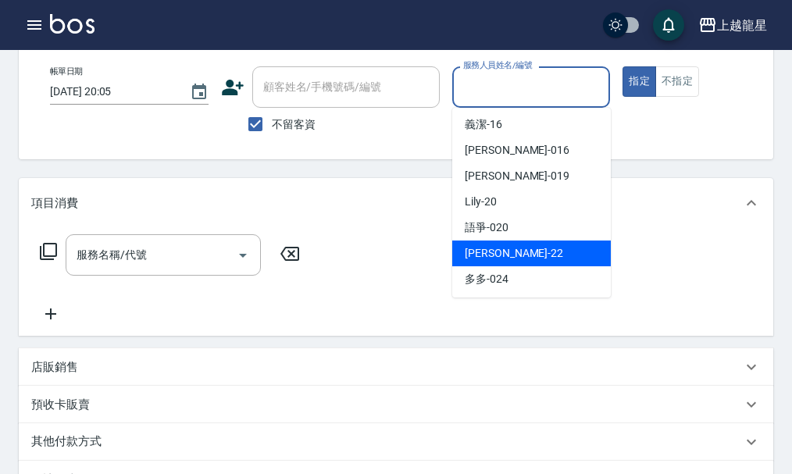
click at [481, 251] on span "[PERSON_NAME] -22" at bounding box center [514, 253] width 98 height 16
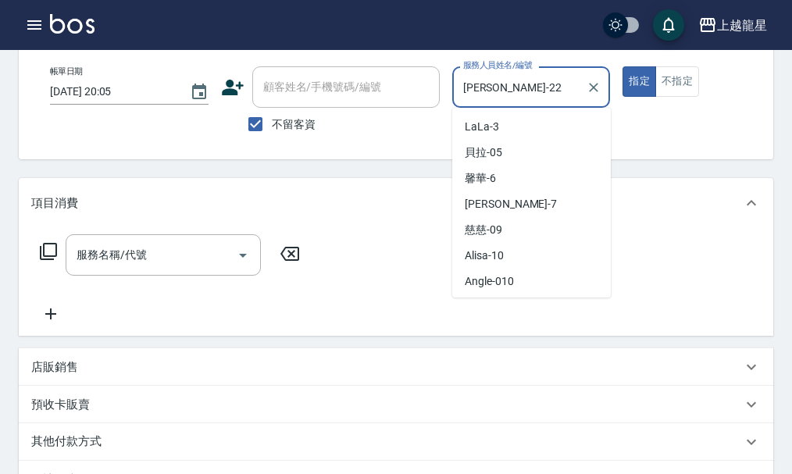
click at [538, 97] on input "[PERSON_NAME]-22" at bounding box center [519, 86] width 121 height 27
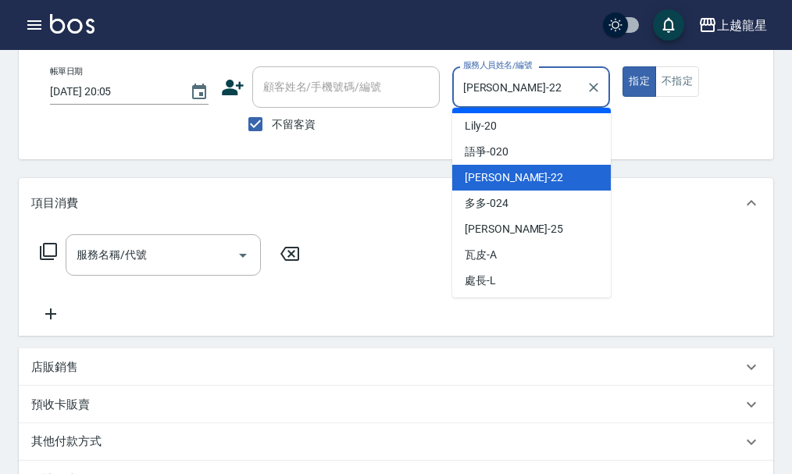
scroll to position [312, 0]
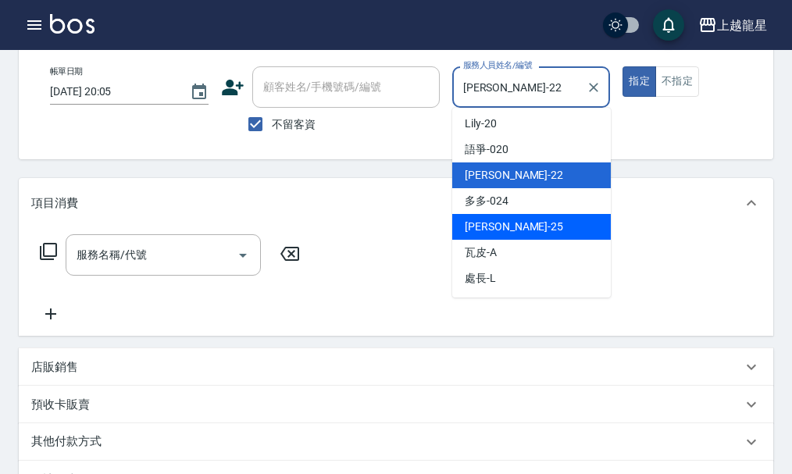
click at [511, 234] on div "淑雲 -25" at bounding box center [531, 227] width 159 height 26
type input "淑雲-25"
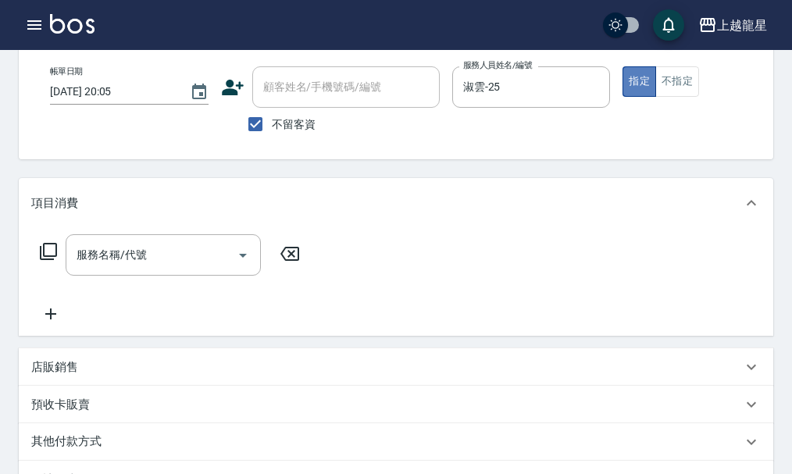
click at [654, 80] on button "指定" at bounding box center [639, 81] width 34 height 30
click at [659, 80] on button "不指定" at bounding box center [677, 81] width 44 height 30
click at [126, 269] on input "服務名稱/代號" at bounding box center [152, 254] width 158 height 27
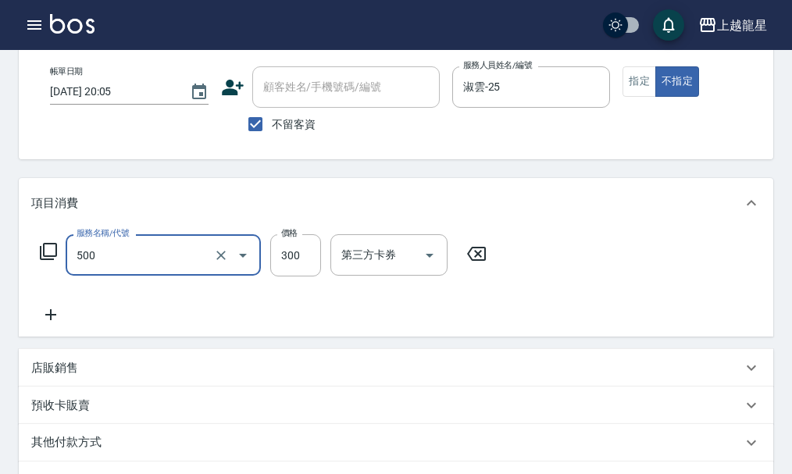
type input "一般洗髮(500)"
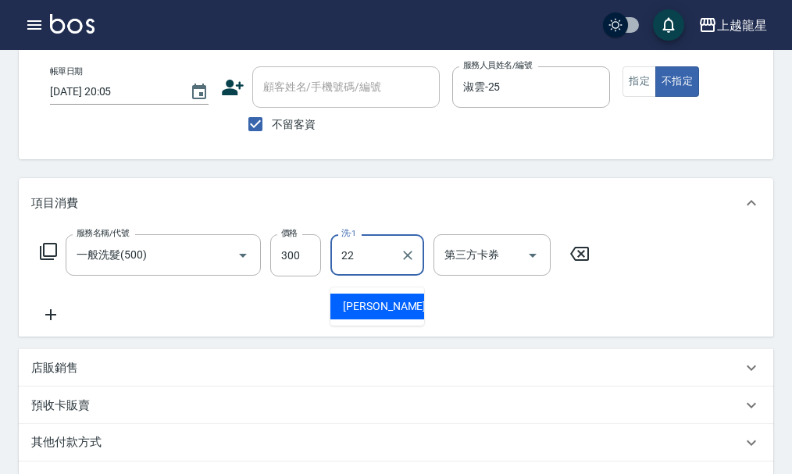
type input "[PERSON_NAME]-22"
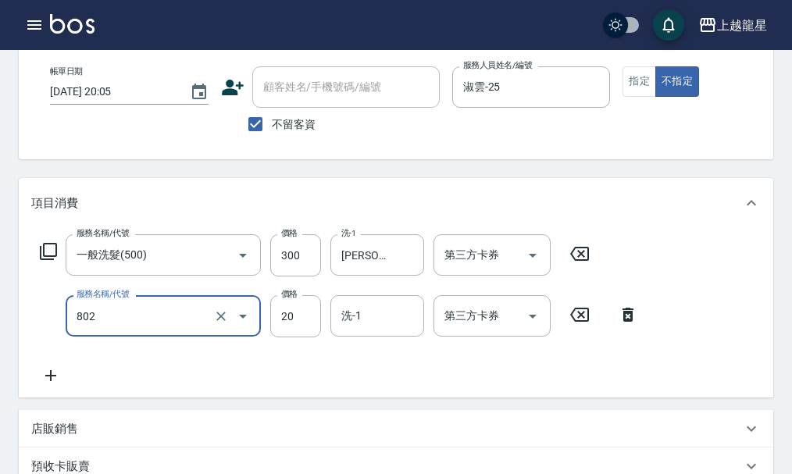
type input "[PERSON_NAME](802)"
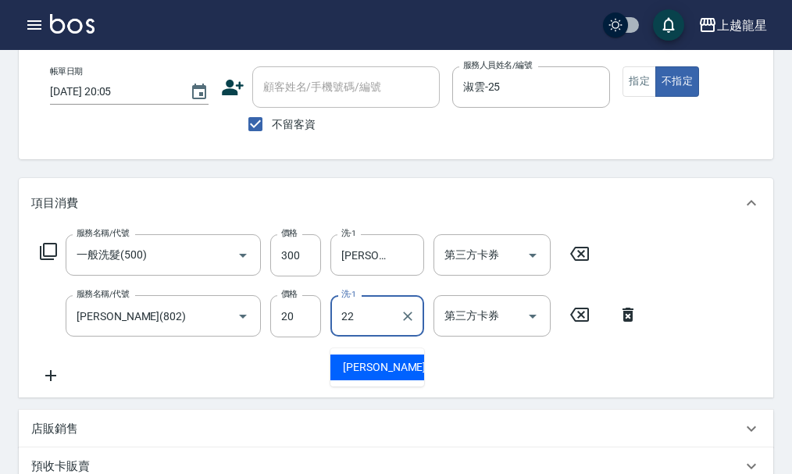
type input "[PERSON_NAME]-22"
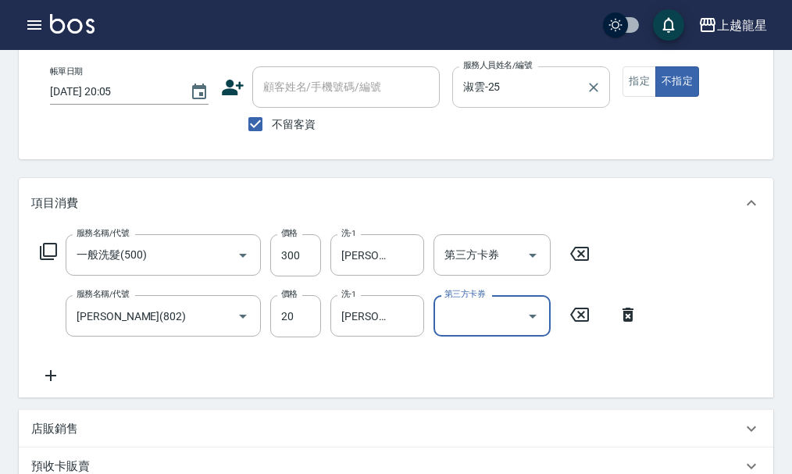
scroll to position [0, 0]
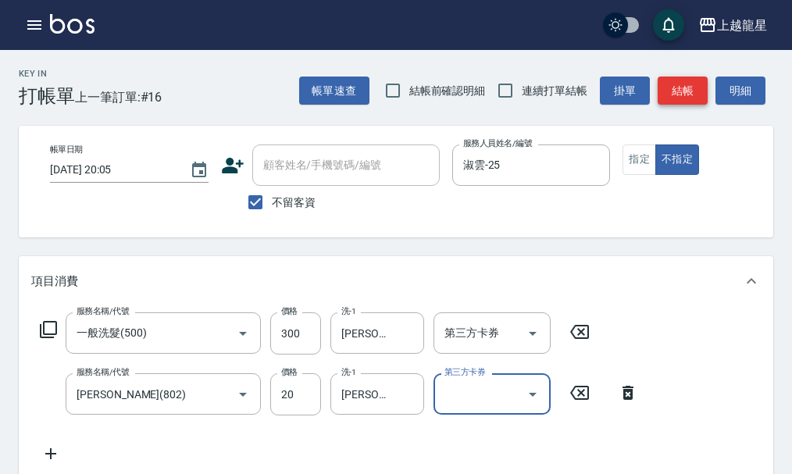
click at [680, 84] on button "結帳" at bounding box center [682, 91] width 50 height 29
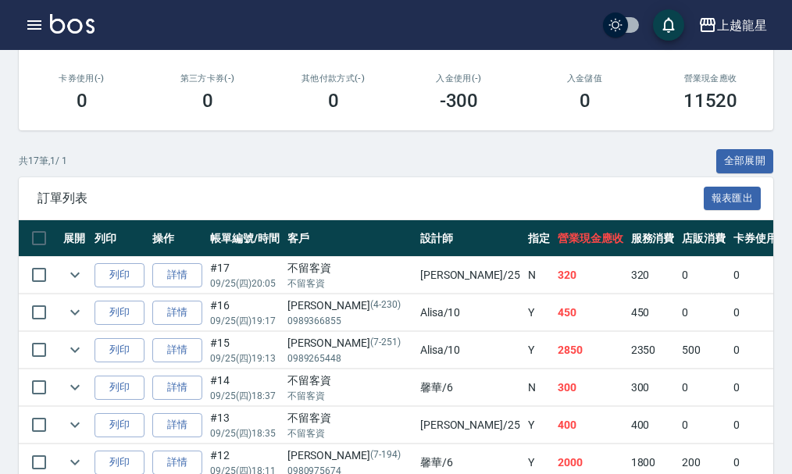
scroll to position [312, 0]
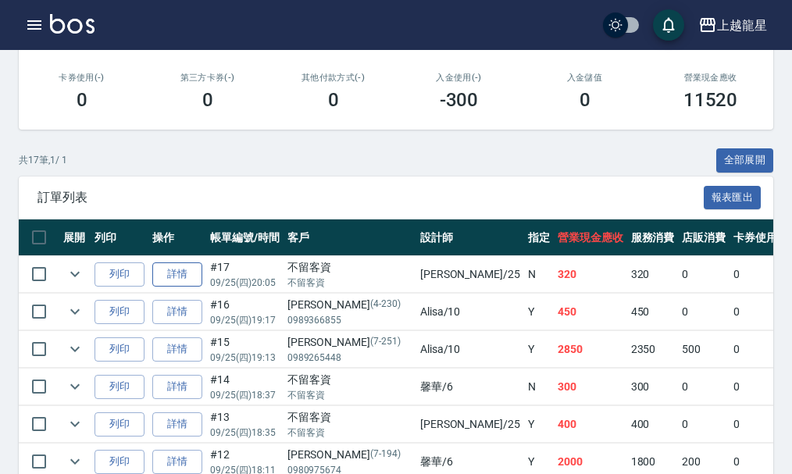
click at [175, 268] on link "詳情" at bounding box center [177, 274] width 50 height 24
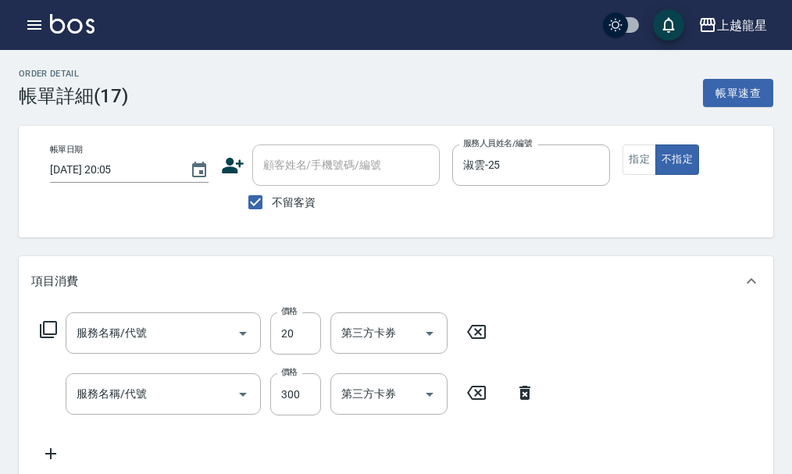
checkbox input "true"
type input "淑雲-25"
type input "[PERSON_NAME](802)"
type input "一般洗髮(500)"
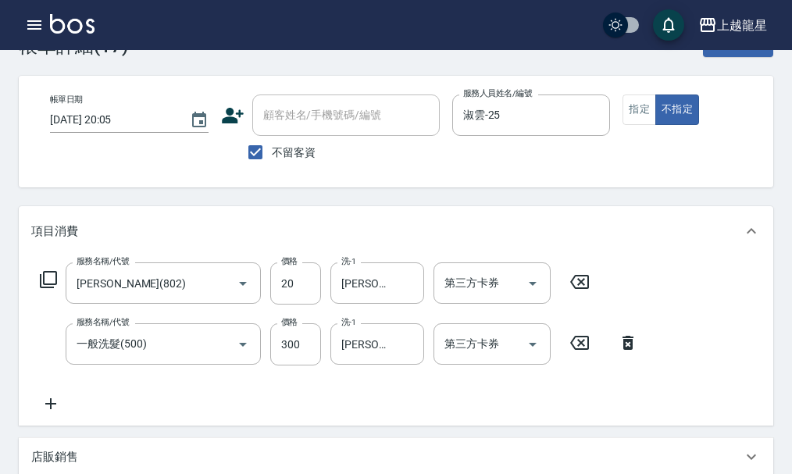
scroll to position [78, 0]
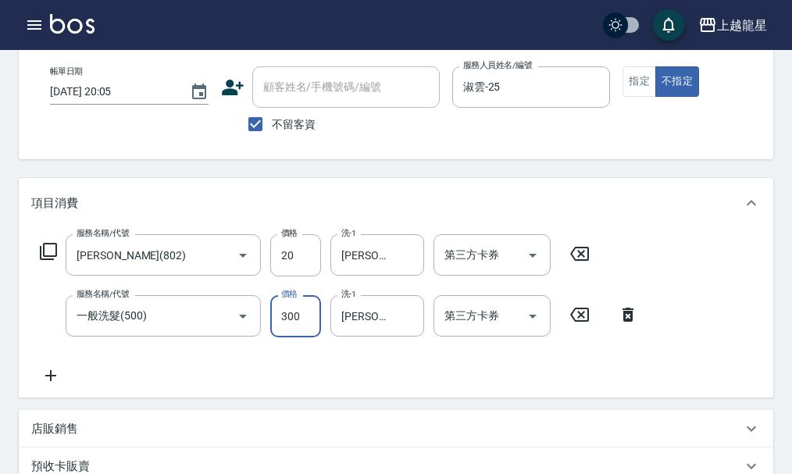
click at [302, 337] on input "300" at bounding box center [295, 316] width 51 height 42
type input "400"
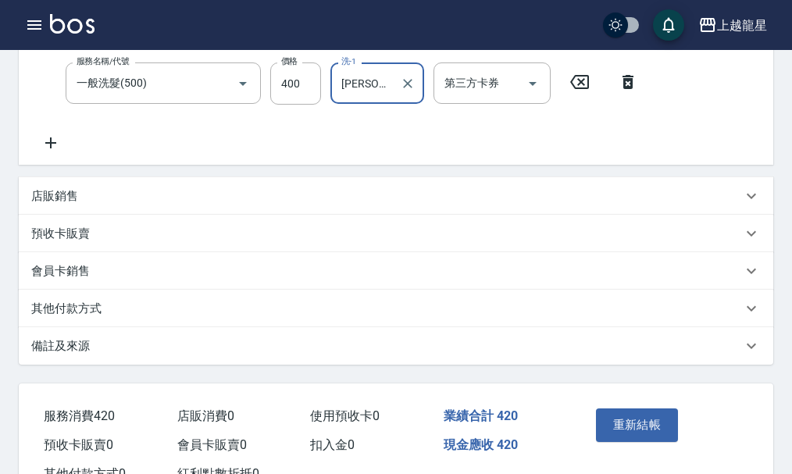
scroll to position [382, 0]
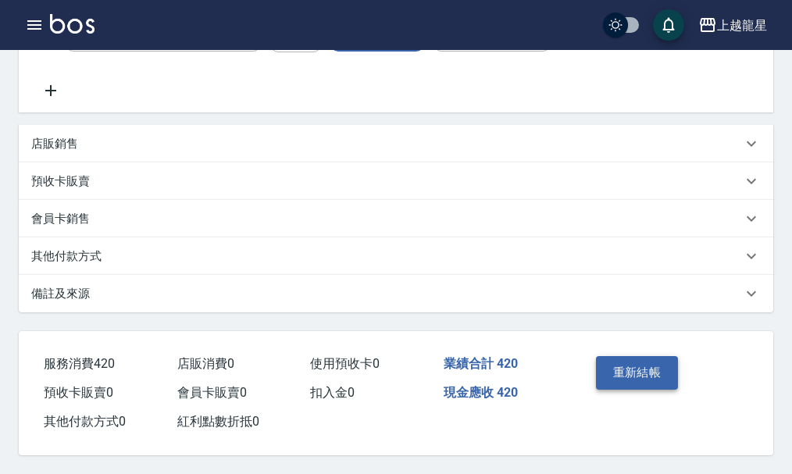
click at [637, 368] on button "重新結帳" at bounding box center [637, 372] width 83 height 33
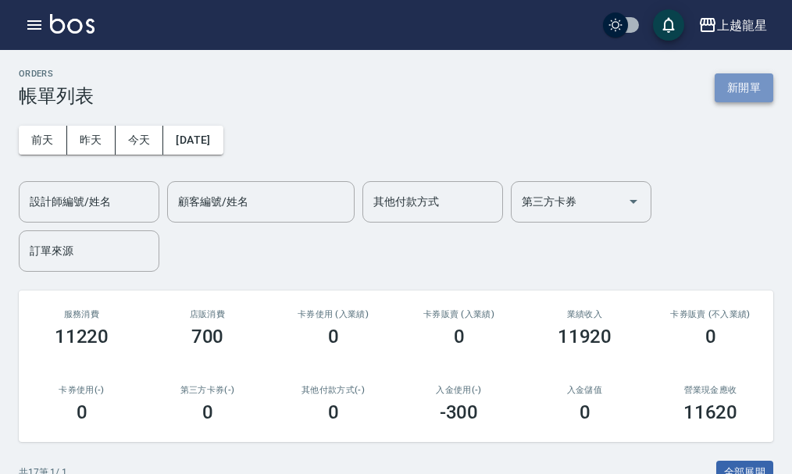
click at [738, 91] on button "新開單" at bounding box center [743, 87] width 59 height 29
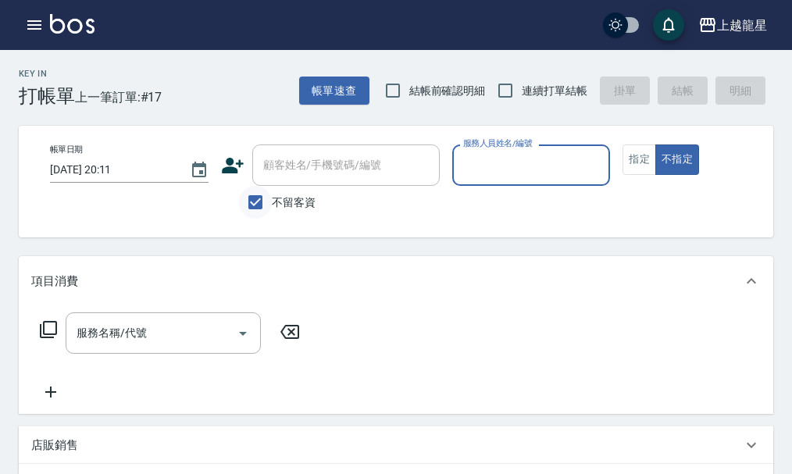
click at [251, 201] on input "不留客資" at bounding box center [255, 202] width 33 height 33
checkbox input "false"
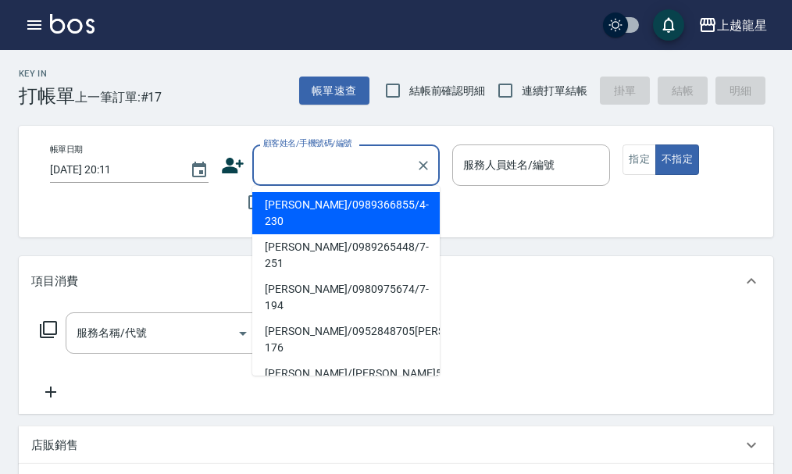
click at [293, 169] on input "顧客姓名/手機號碼/編號" at bounding box center [334, 164] width 150 height 27
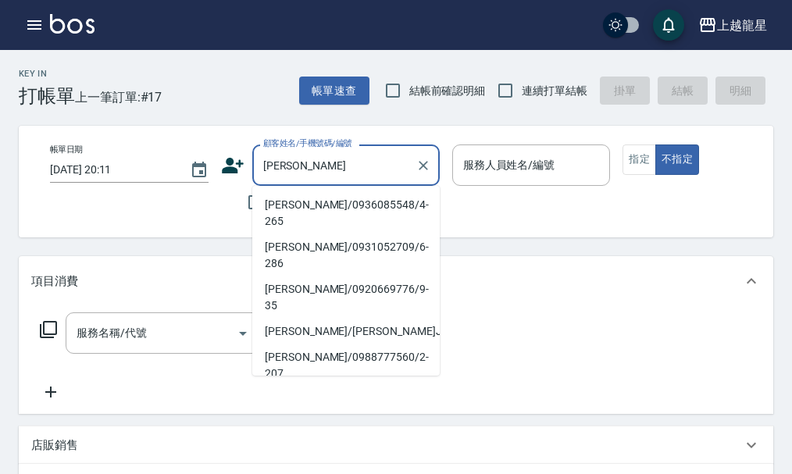
click at [325, 198] on li "[PERSON_NAME]/0936085548/4-265" at bounding box center [345, 213] width 187 height 42
type input "[PERSON_NAME]/0936085548/4-265"
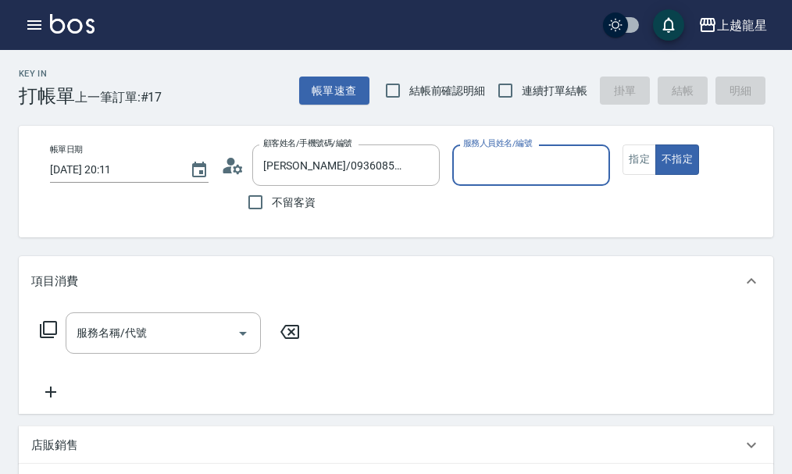
type input "馨華-6"
click at [638, 159] on button "指定" at bounding box center [639, 159] width 34 height 30
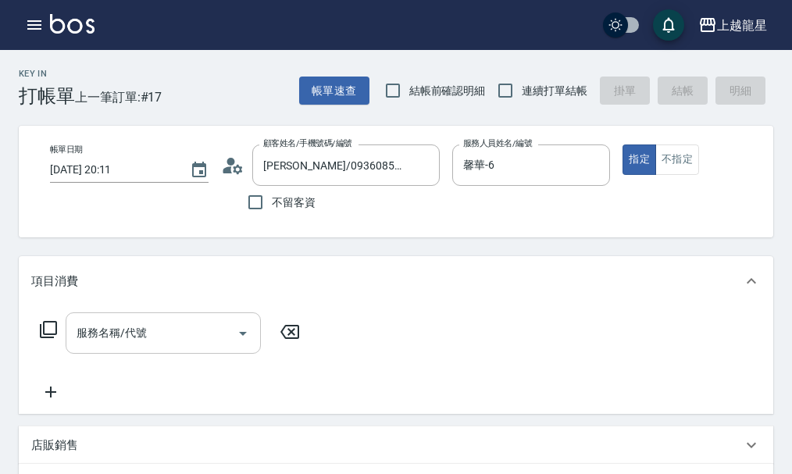
click at [196, 333] on input "服務名稱/代號" at bounding box center [152, 332] width 158 height 27
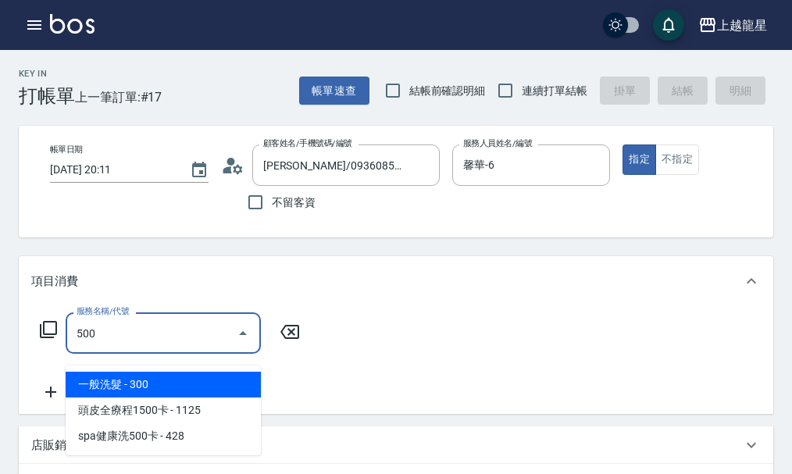
type input "一般洗髮(500)"
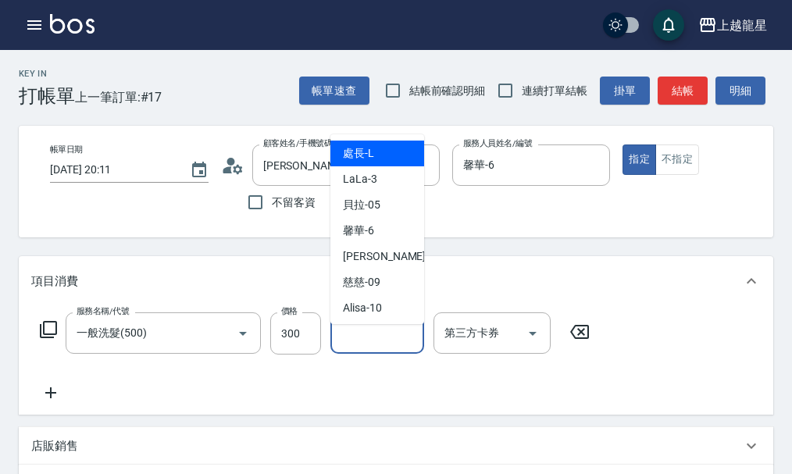
click at [369, 343] on input "洗-1" at bounding box center [377, 332] width 80 height 27
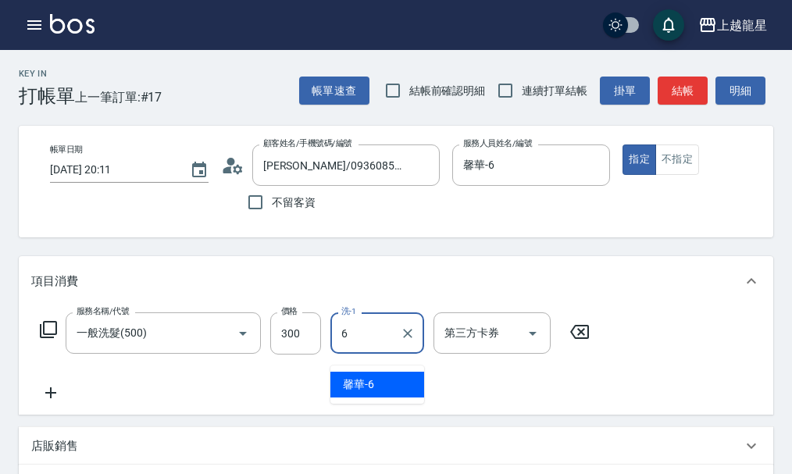
type input "馨華-6"
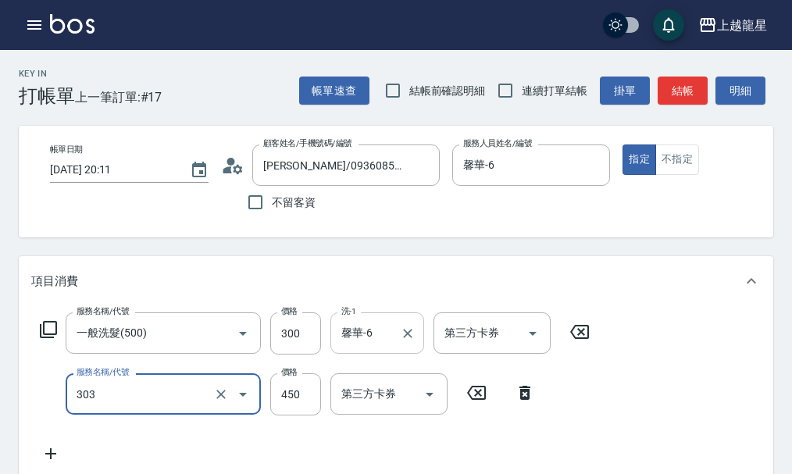
type input "剪髮(303)"
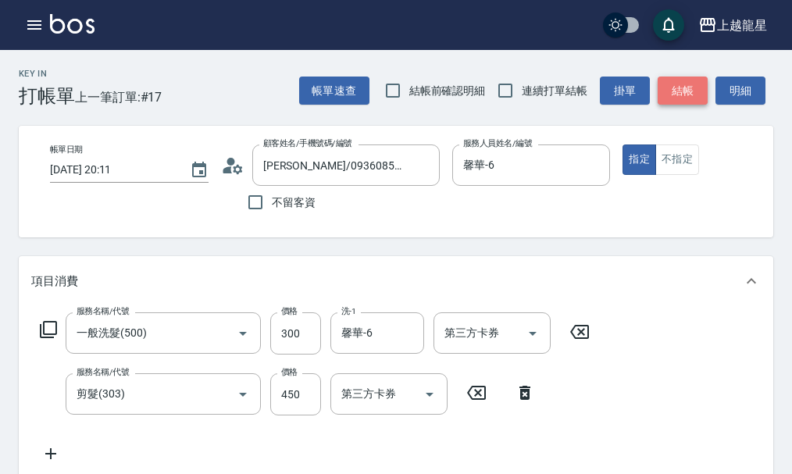
click at [682, 77] on button "結帳" at bounding box center [682, 91] width 50 height 29
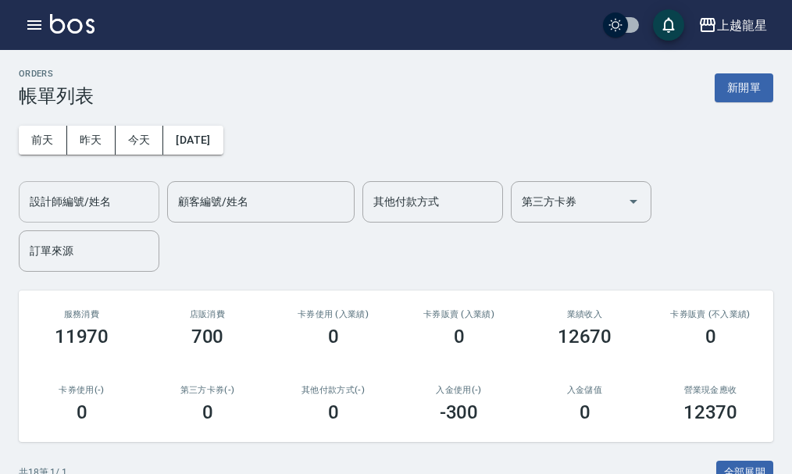
click at [112, 189] on input "設計師編號/姓名" at bounding box center [89, 201] width 126 height 27
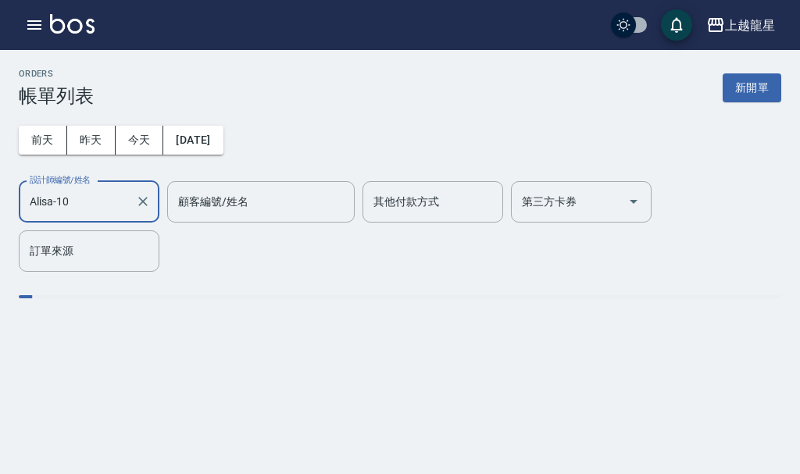
type input "Alisa-10"
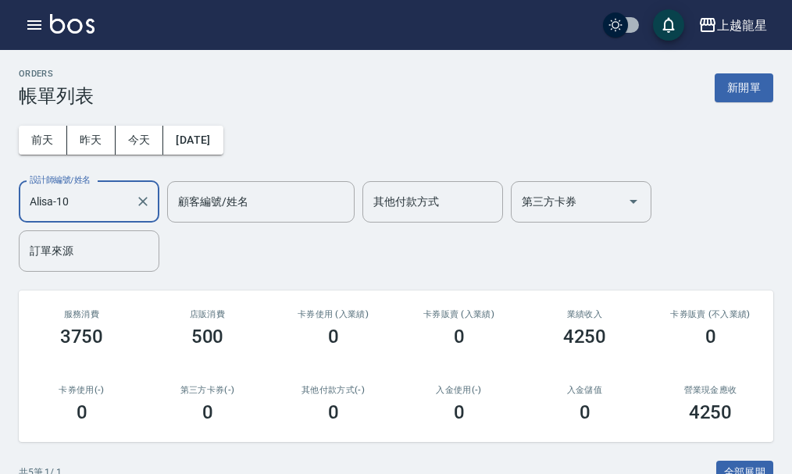
click at [13, 16] on div "上越龍星 登出" at bounding box center [396, 25] width 792 height 50
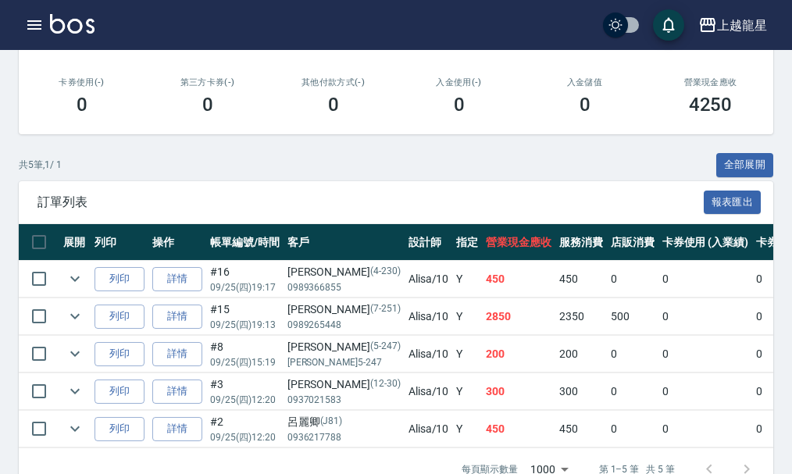
scroll to position [312, 0]
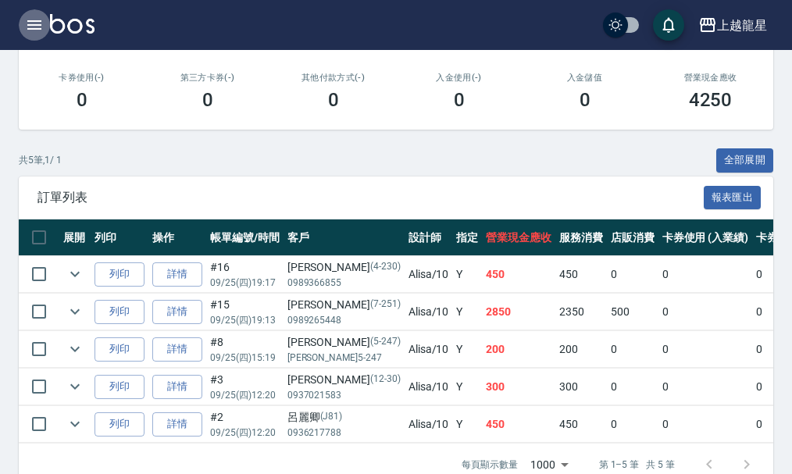
click at [34, 23] on icon "button" at bounding box center [34, 25] width 19 height 19
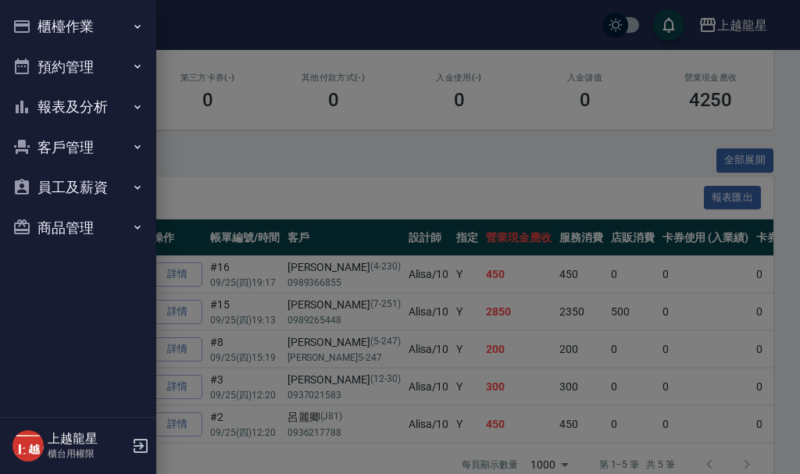
click at [93, 23] on button "櫃檯作業" at bounding box center [78, 26] width 144 height 41
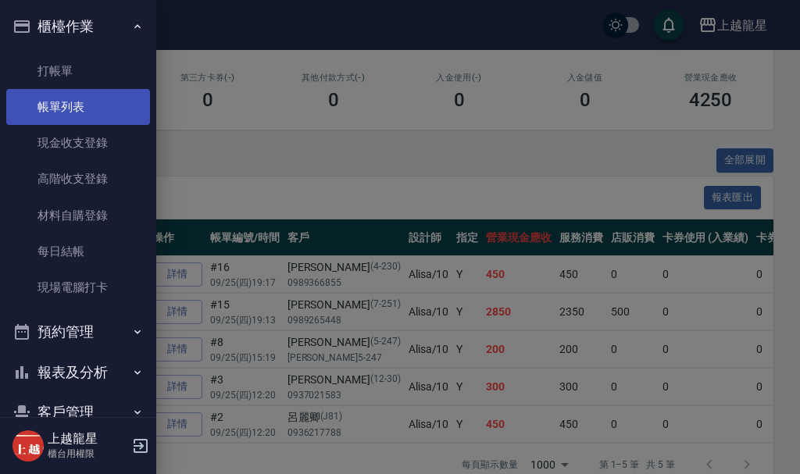
click at [84, 106] on link "帳單列表" at bounding box center [78, 107] width 144 height 36
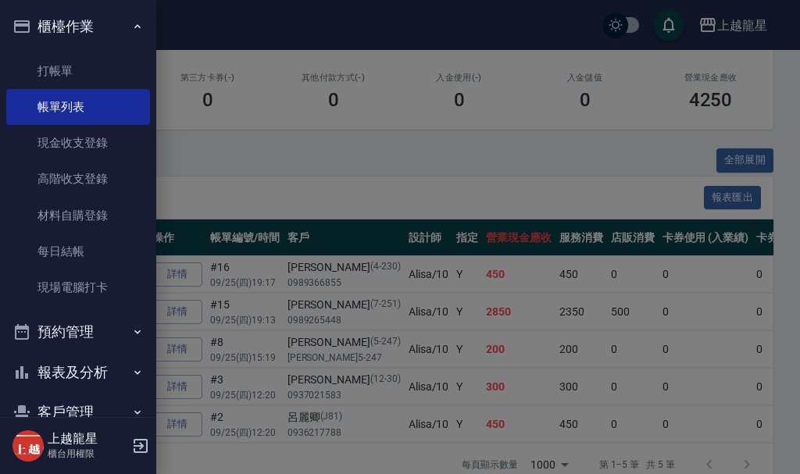
click at [294, 116] on div at bounding box center [400, 237] width 800 height 474
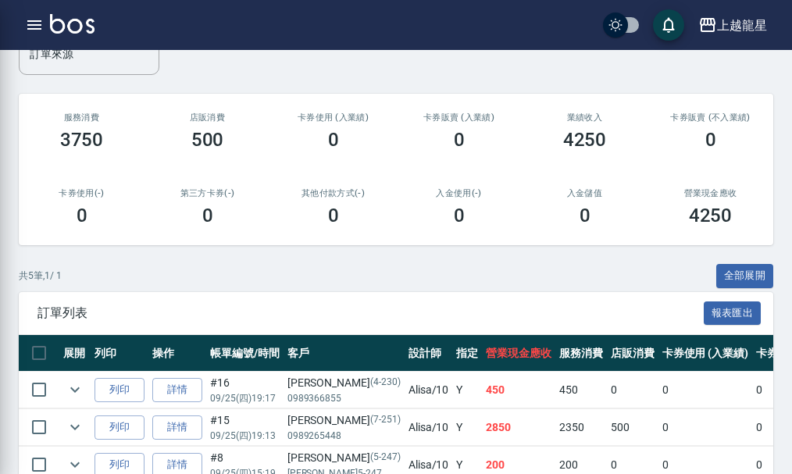
scroll to position [78, 0]
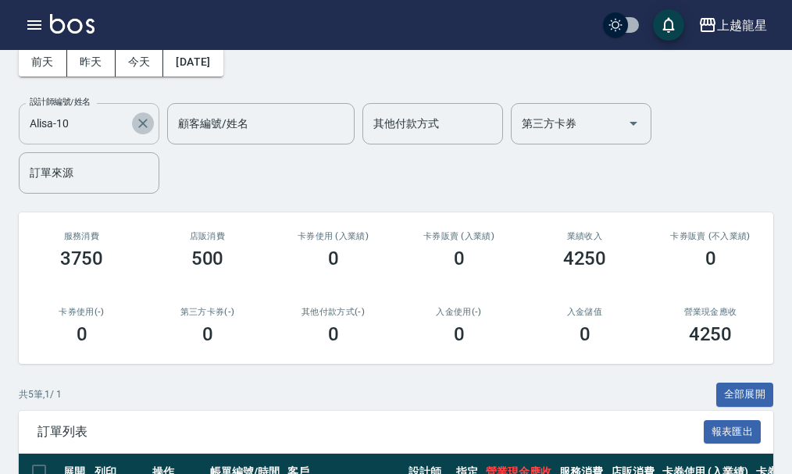
click at [141, 127] on icon "Clear" at bounding box center [143, 124] width 16 height 16
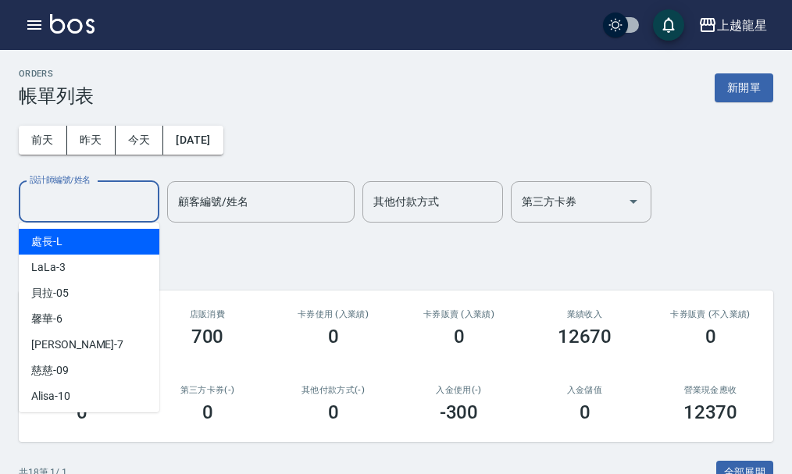
click at [87, 207] on input "設計師編號/姓名" at bounding box center [89, 201] width 126 height 27
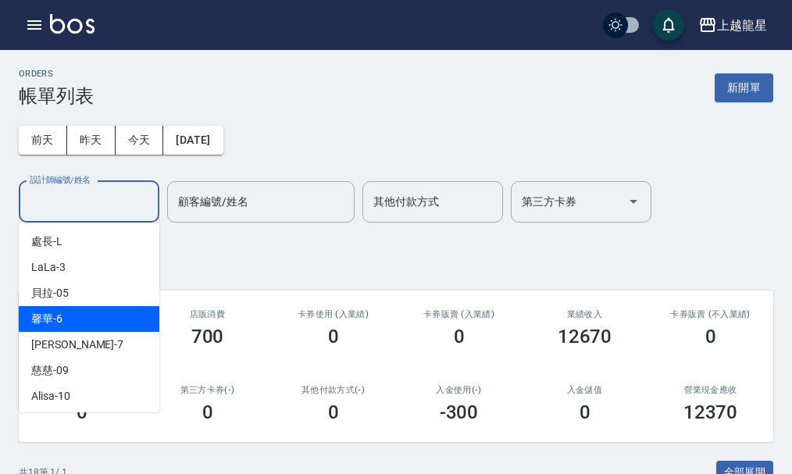
click at [71, 328] on div "馨華 -6" at bounding box center [89, 319] width 141 height 26
type input "馨華-6"
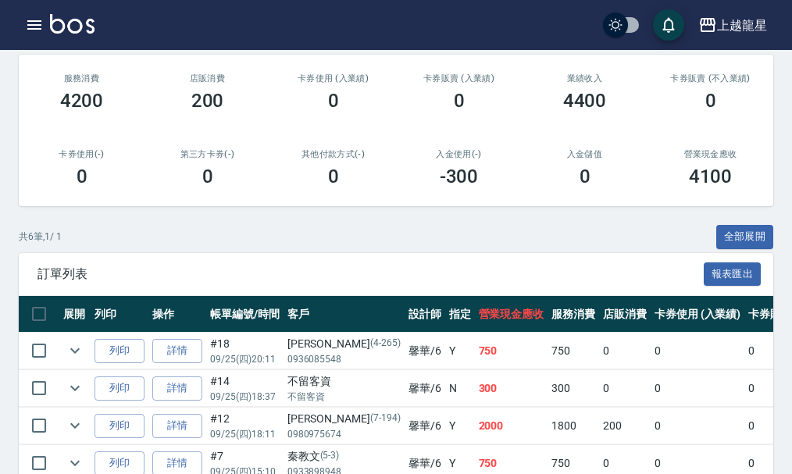
scroll to position [2, 0]
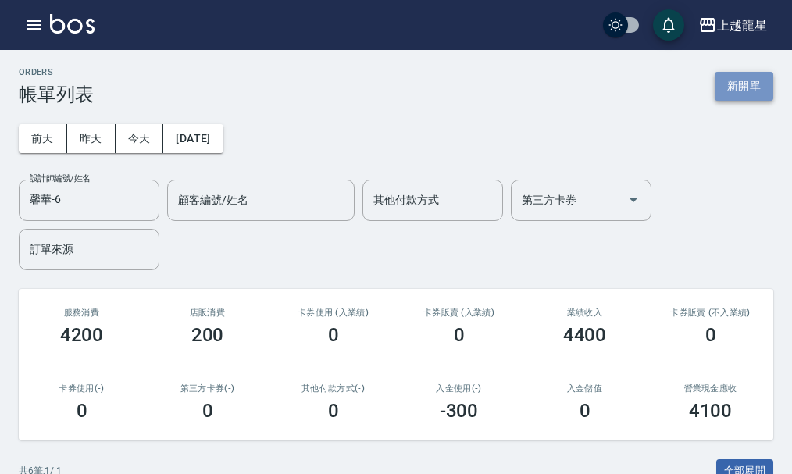
click at [725, 91] on button "新開單" at bounding box center [743, 86] width 59 height 29
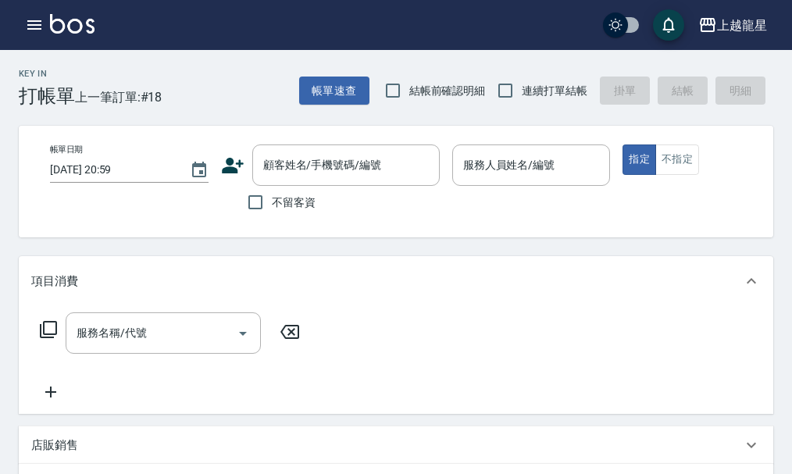
click at [284, 208] on span "不留客資" at bounding box center [294, 202] width 44 height 16
click at [272, 208] on input "不留客資" at bounding box center [255, 202] width 33 height 33
checkbox input "true"
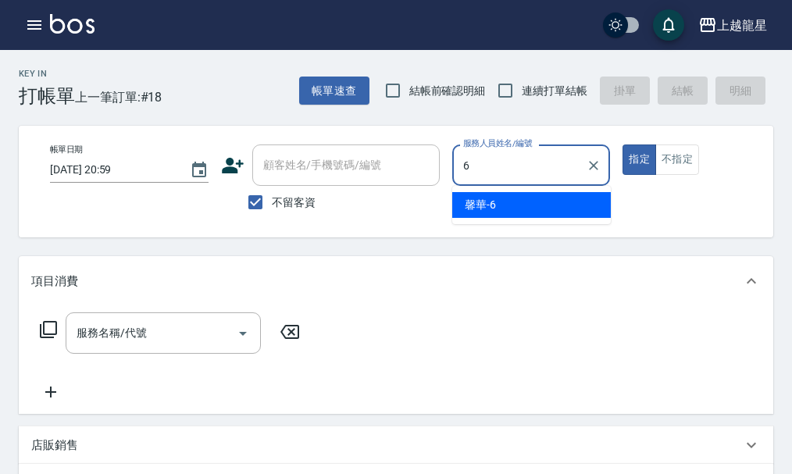
type input "馨華-6"
type button "true"
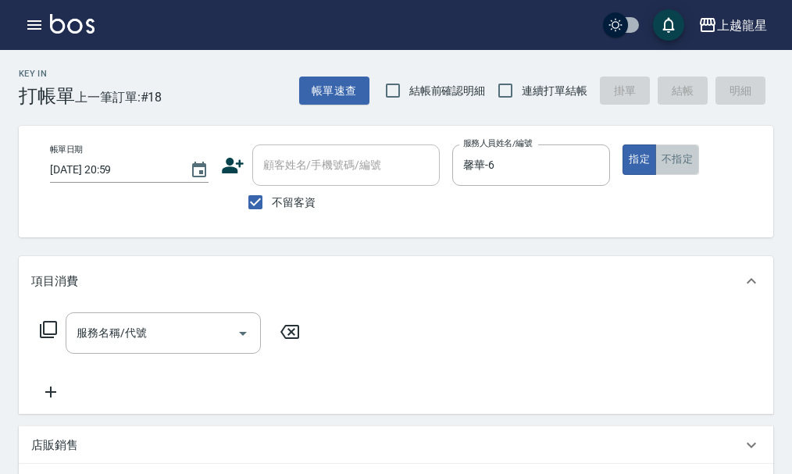
click at [671, 155] on button "不指定" at bounding box center [677, 159] width 44 height 30
click at [45, 338] on icon at bounding box center [48, 329] width 17 height 17
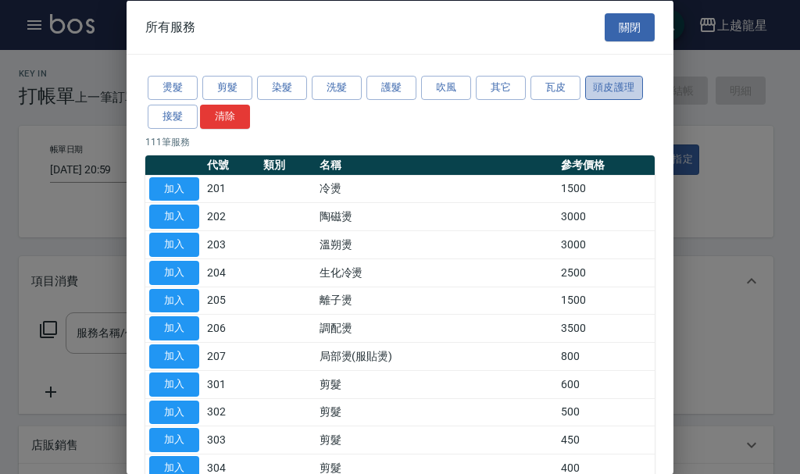
click at [611, 88] on button "頭皮護理" at bounding box center [614, 88] width 58 height 24
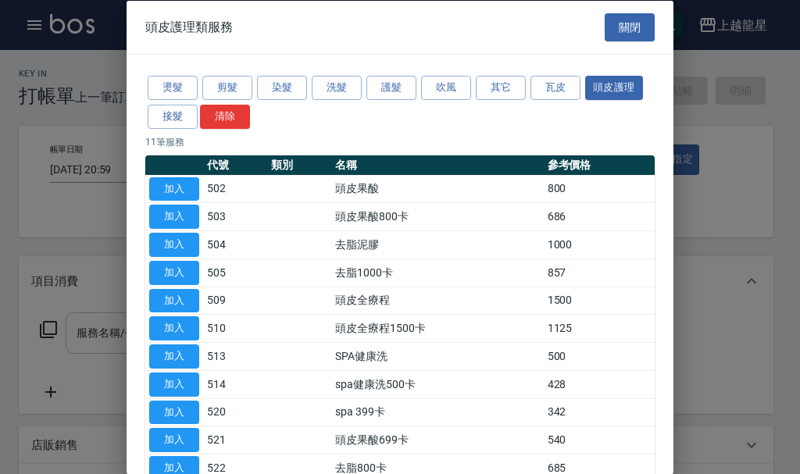
click at [194, 346] on button "加入" at bounding box center [174, 356] width 50 height 24
type input "SPA健康洗(513)"
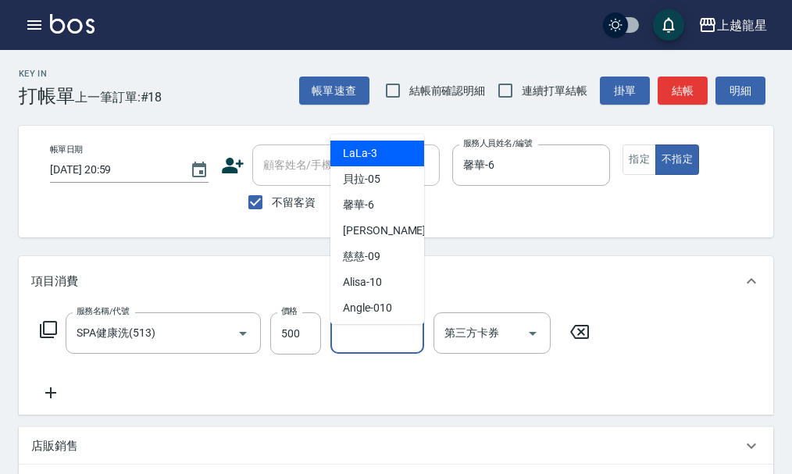
click at [353, 333] on div "洗-1 洗-1" at bounding box center [377, 332] width 94 height 41
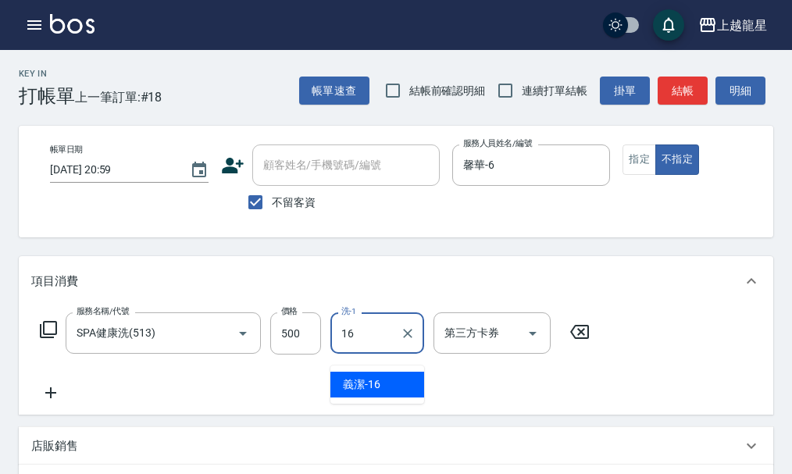
type input "義潔-16"
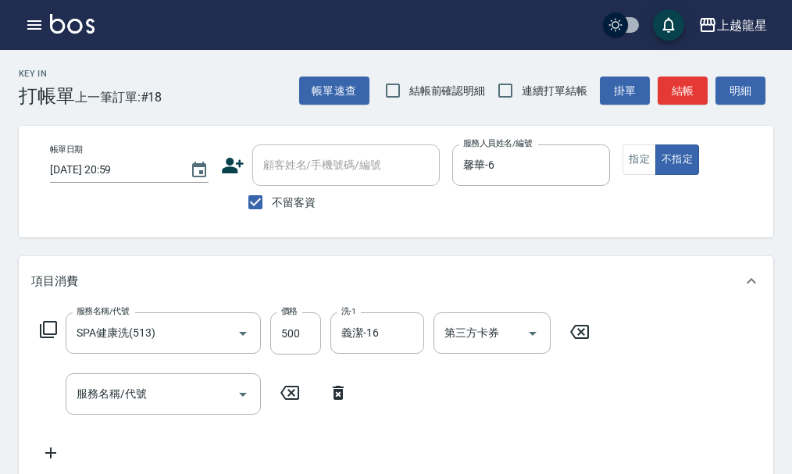
click at [334, 400] on icon at bounding box center [338, 393] width 11 height 14
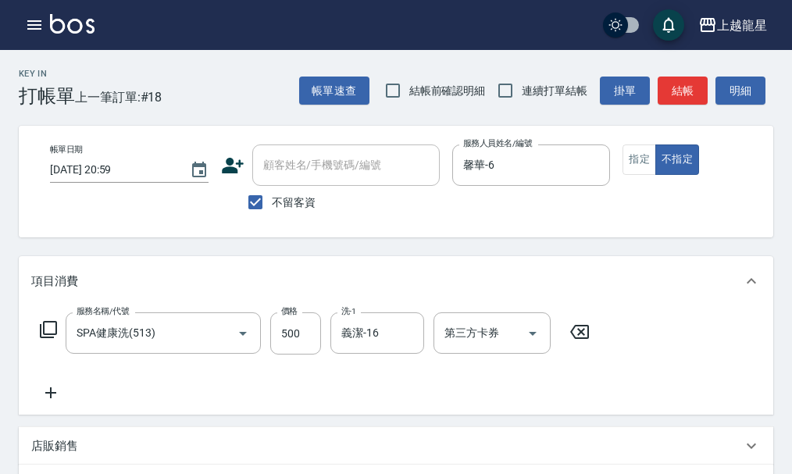
click at [37, 334] on div "服務名稱/代號 SPA健康洗(513) 服務名稱/代號 價格 500 價格 洗-1 義潔-16 洗-1 第三方卡券 第三方卡券" at bounding box center [315, 333] width 568 height 42
click at [49, 339] on icon at bounding box center [48, 329] width 19 height 19
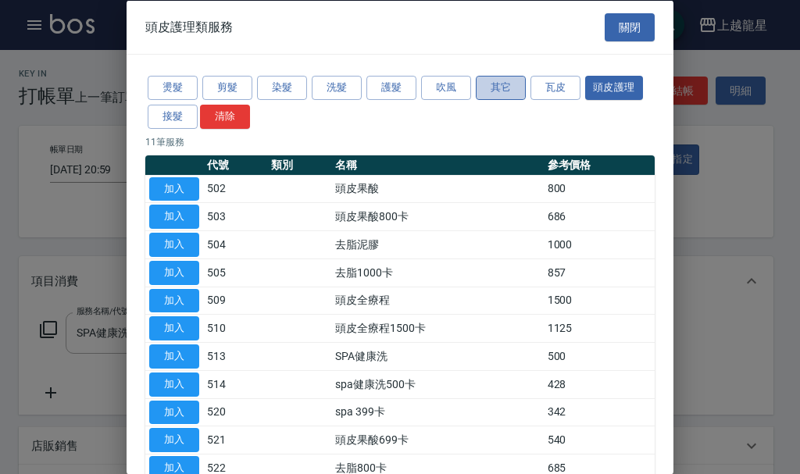
click at [490, 81] on button "其它" at bounding box center [501, 88] width 50 height 24
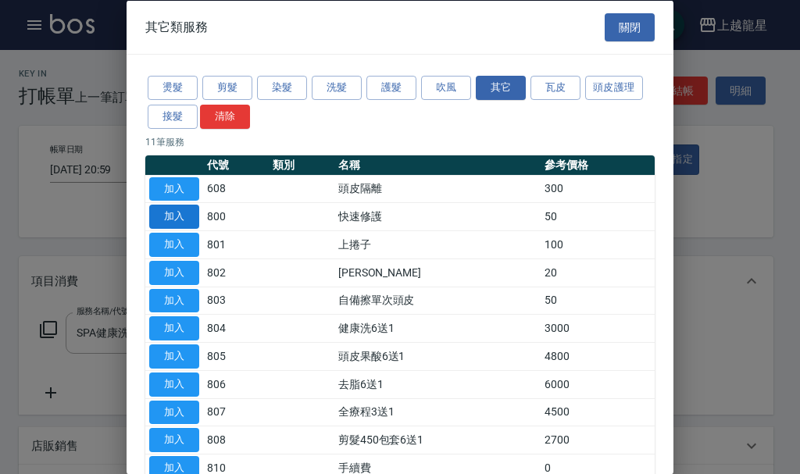
click at [186, 213] on button "加入" at bounding box center [174, 217] width 50 height 24
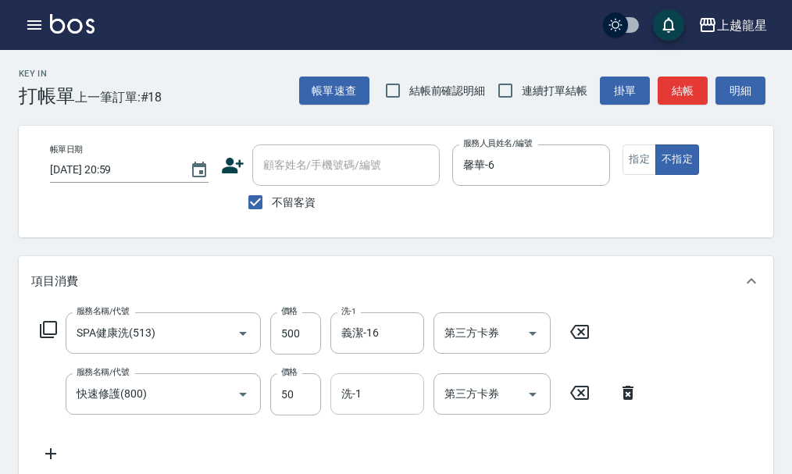
click at [372, 398] on input "洗-1" at bounding box center [377, 393] width 80 height 27
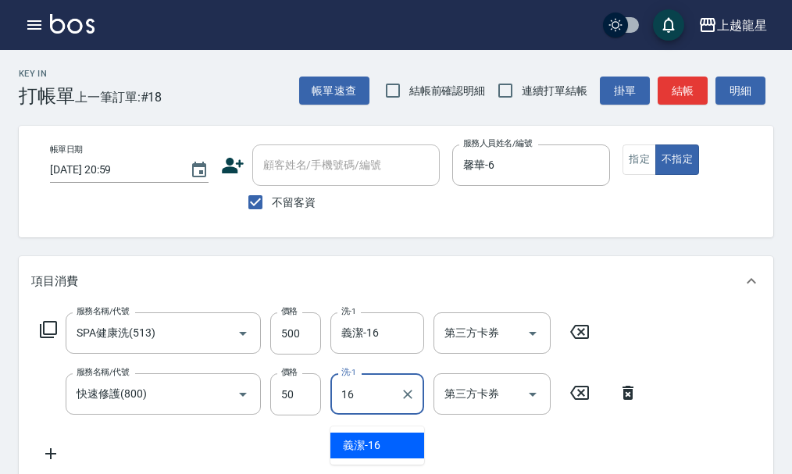
type input "義潔-16"
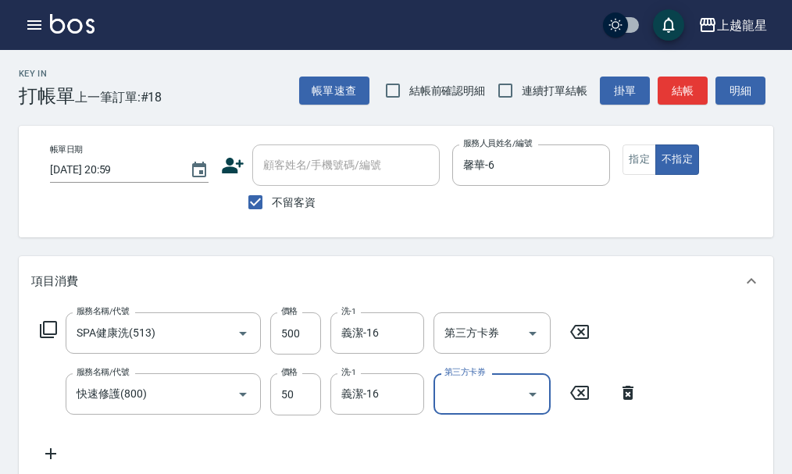
scroll to position [7, 0]
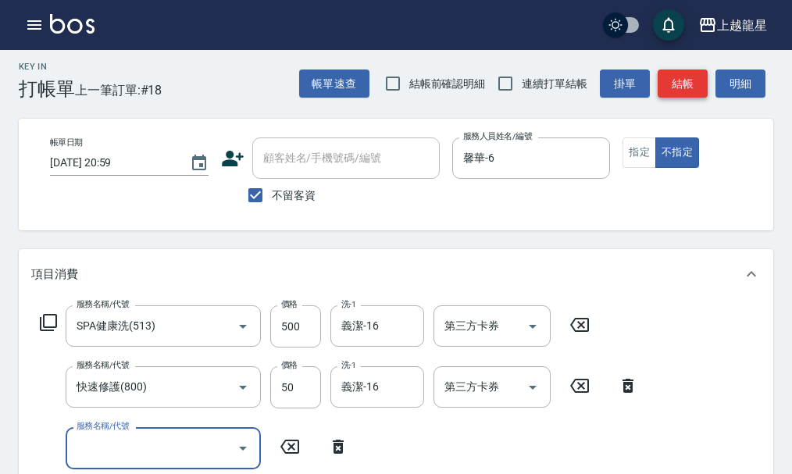
click at [675, 84] on button "結帳" at bounding box center [682, 83] width 50 height 29
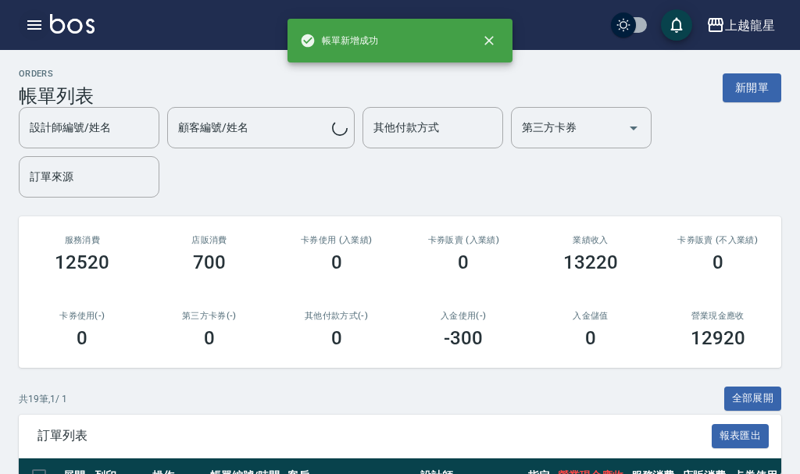
click at [39, 19] on icon "button" at bounding box center [34, 25] width 19 height 19
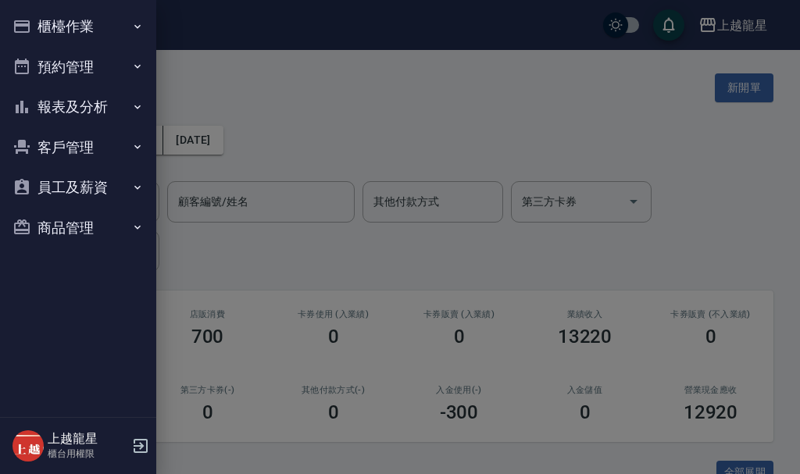
drag, startPoint x: 62, startPoint y: 103, endPoint x: 66, endPoint y: 111, distance: 8.4
click at [62, 104] on button "報表及分析" at bounding box center [78, 107] width 144 height 41
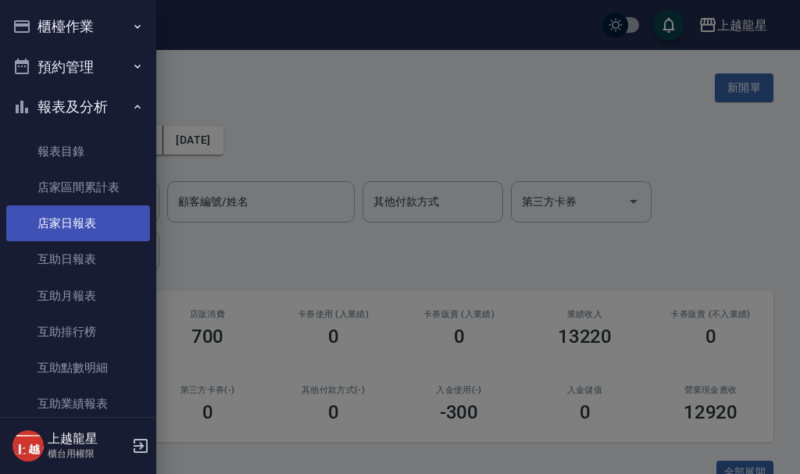
click at [96, 208] on link "店家日報表" at bounding box center [78, 223] width 144 height 36
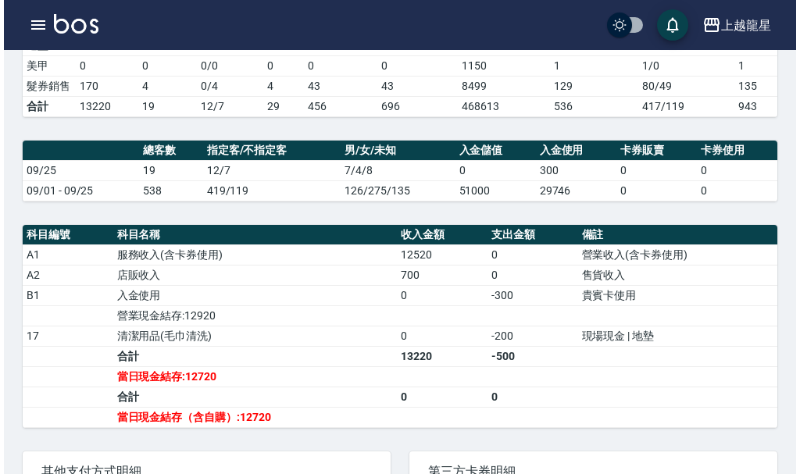
scroll to position [468, 0]
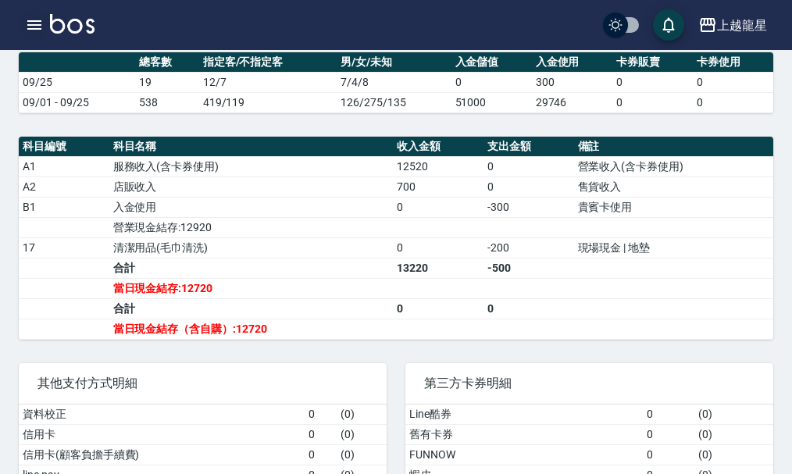
click at [33, 23] on icon "button" at bounding box center [34, 25] width 19 height 19
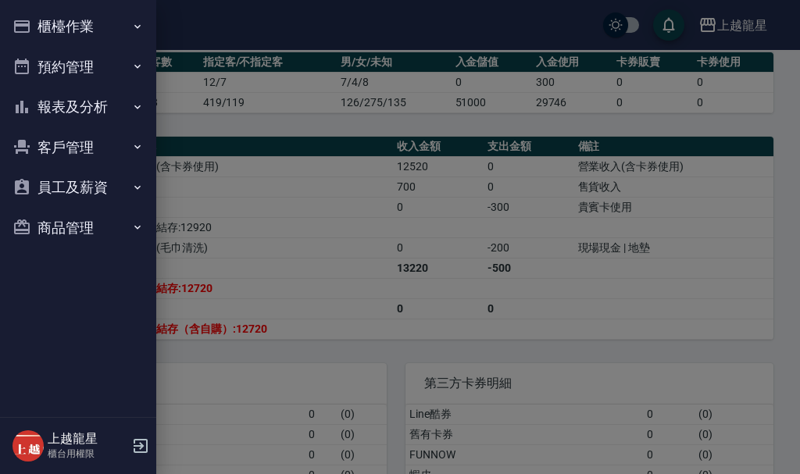
click at [52, 18] on button "櫃檯作業" at bounding box center [78, 26] width 144 height 41
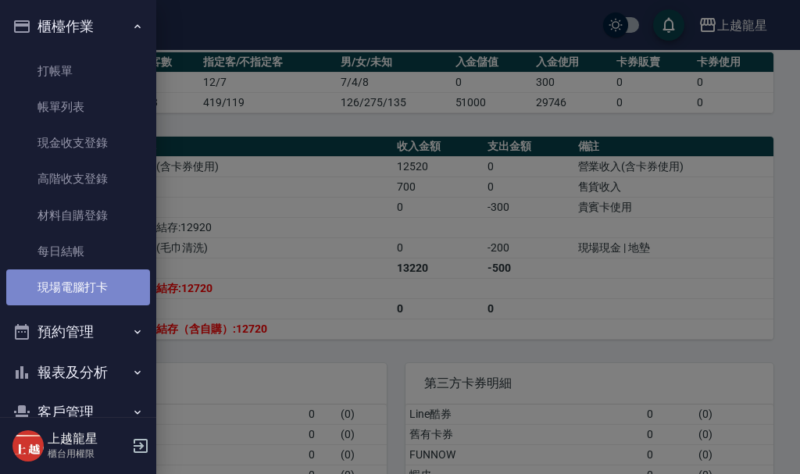
click at [87, 292] on link "現場電腦打卡" at bounding box center [78, 287] width 144 height 36
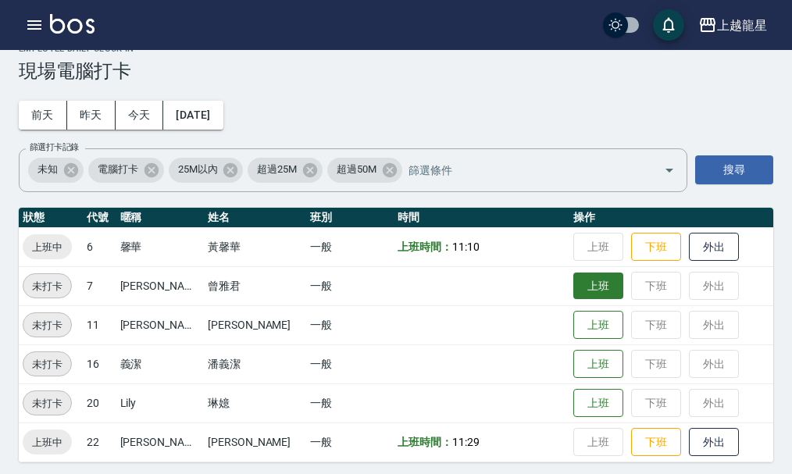
scroll to position [32, 0]
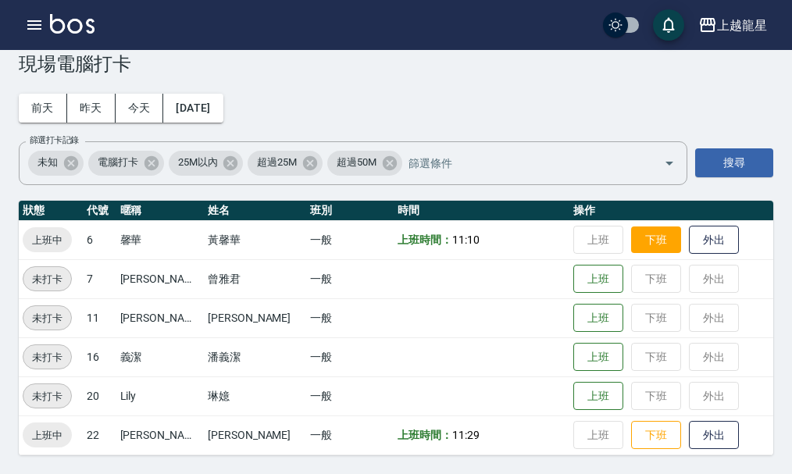
click at [646, 238] on button "下班" at bounding box center [656, 239] width 50 height 27
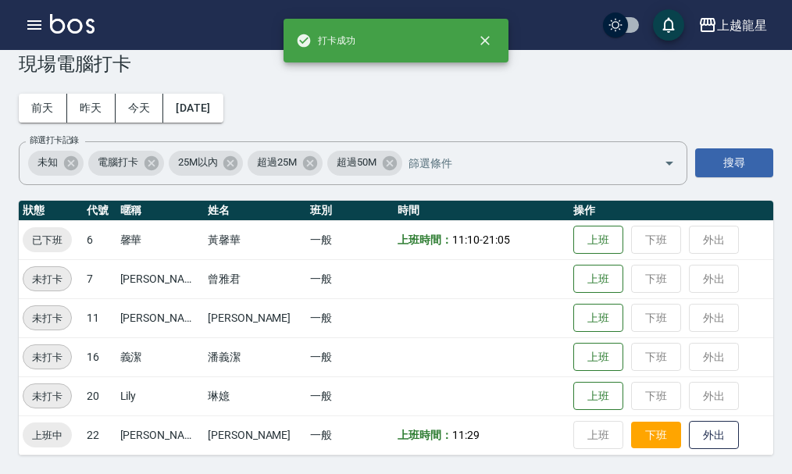
click at [637, 438] on button "下班" at bounding box center [656, 435] width 50 height 27
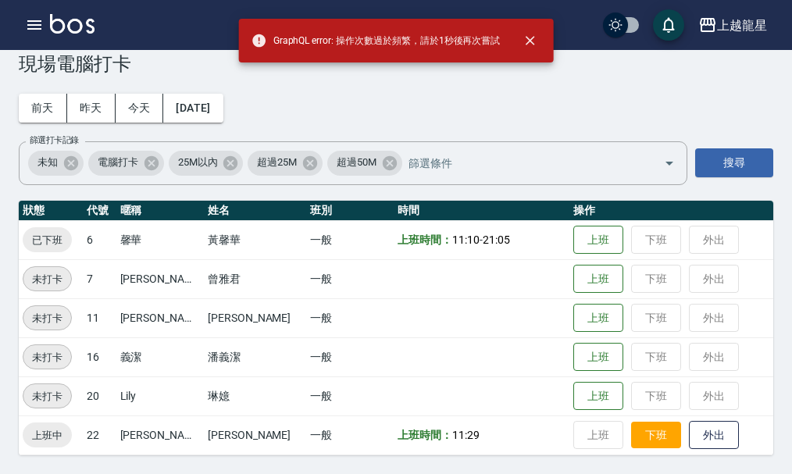
click at [638, 439] on button "下班" at bounding box center [656, 435] width 50 height 27
click at [638, 440] on button "下班" at bounding box center [656, 435] width 50 height 27
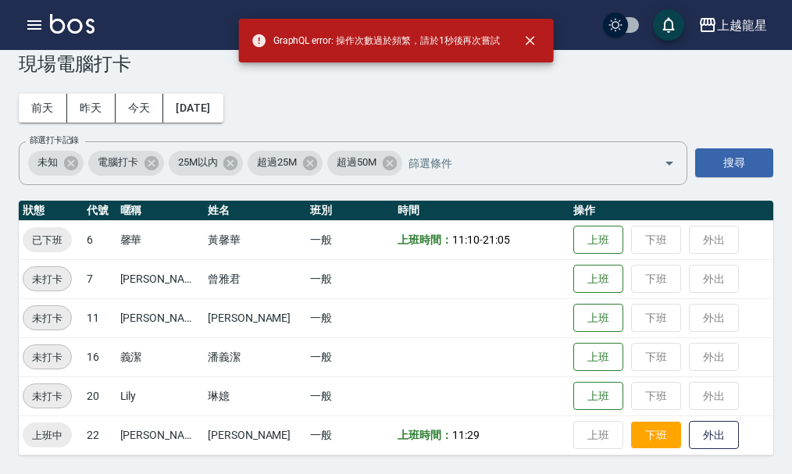
click at [638, 440] on button "下班" at bounding box center [656, 435] width 50 height 27
